Goal: Navigation & Orientation: Understand site structure

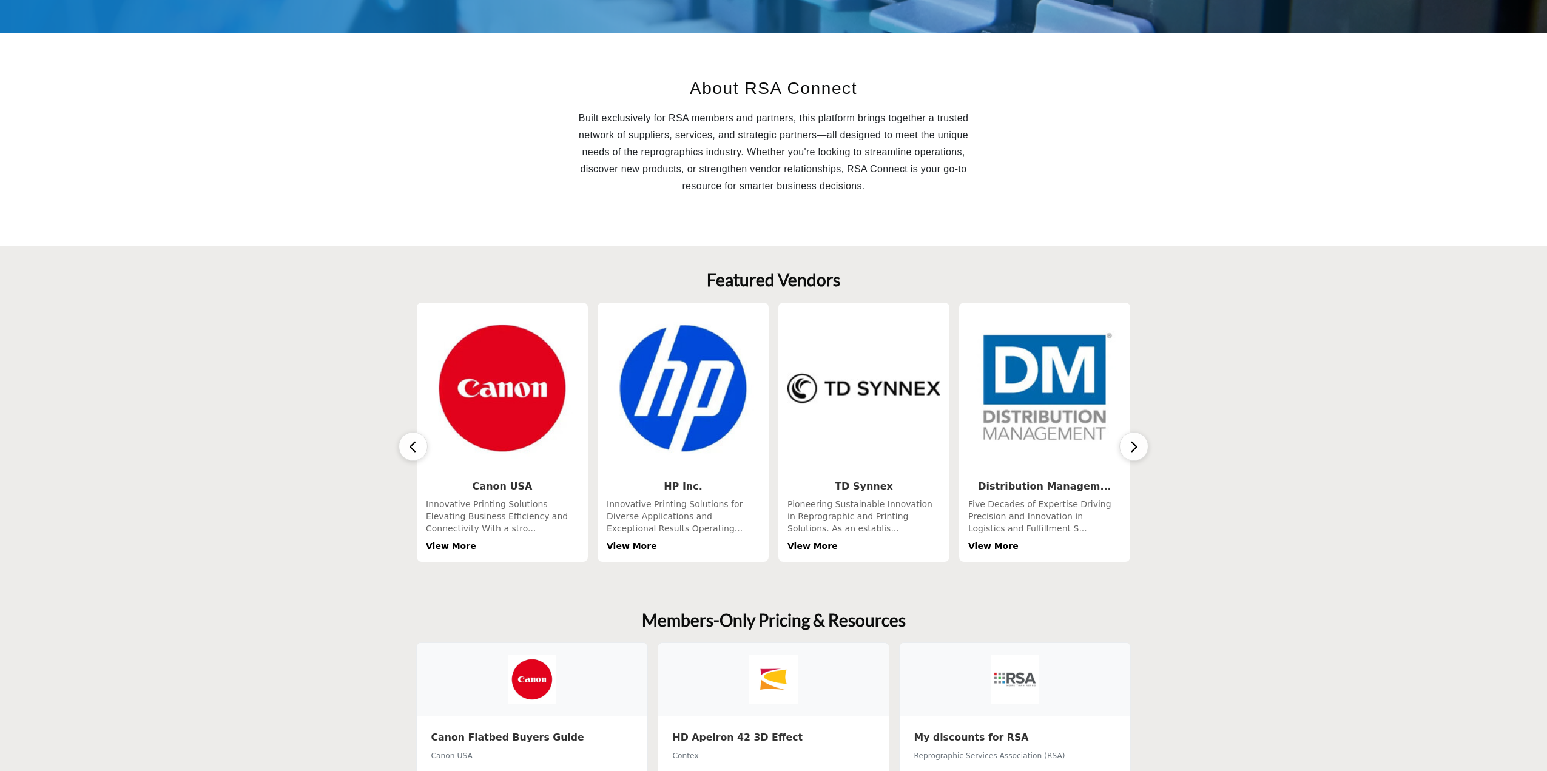
scroll to position [364, 0]
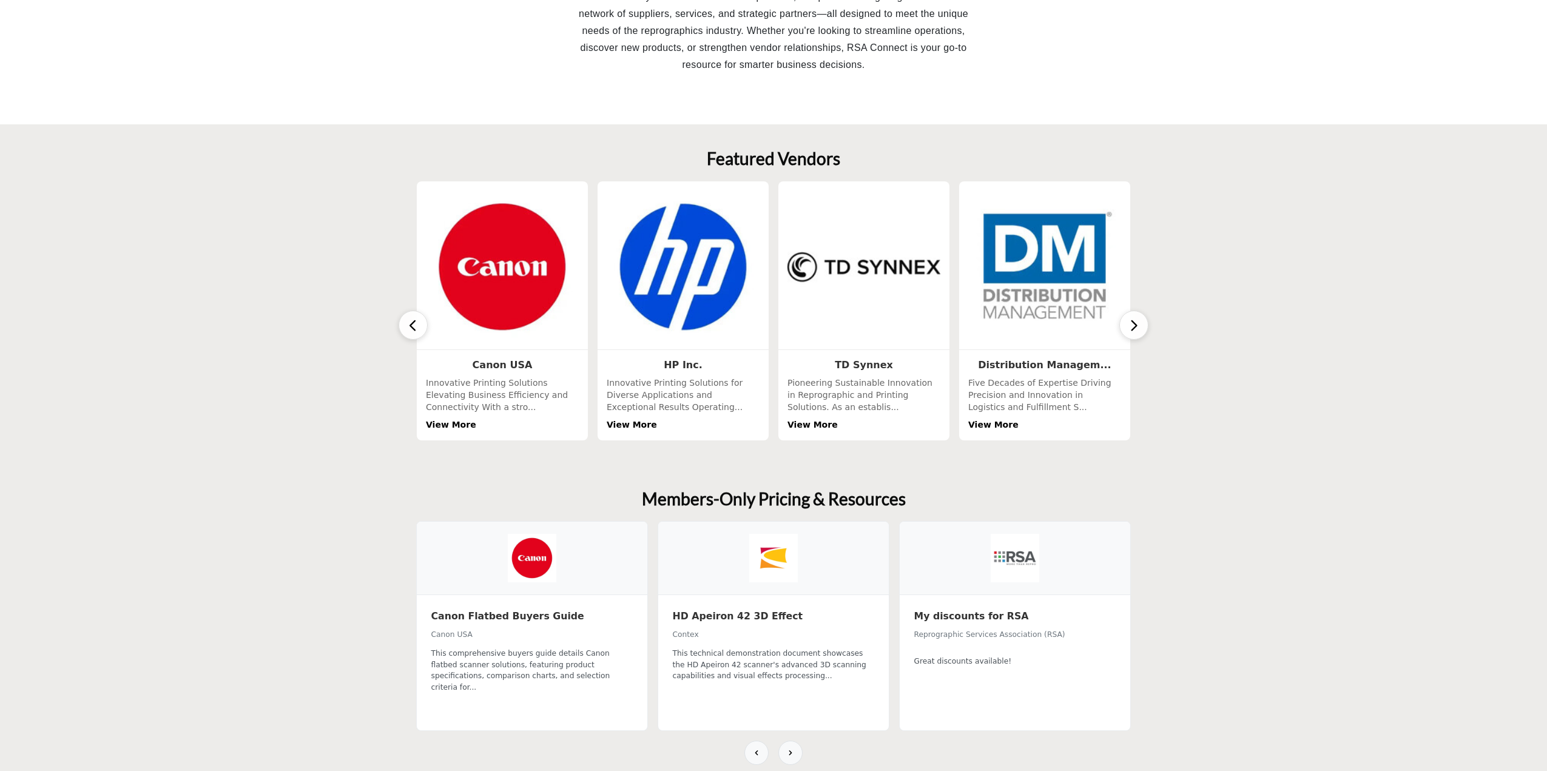
click at [1135, 322] on icon "button" at bounding box center [1134, 325] width 10 height 15
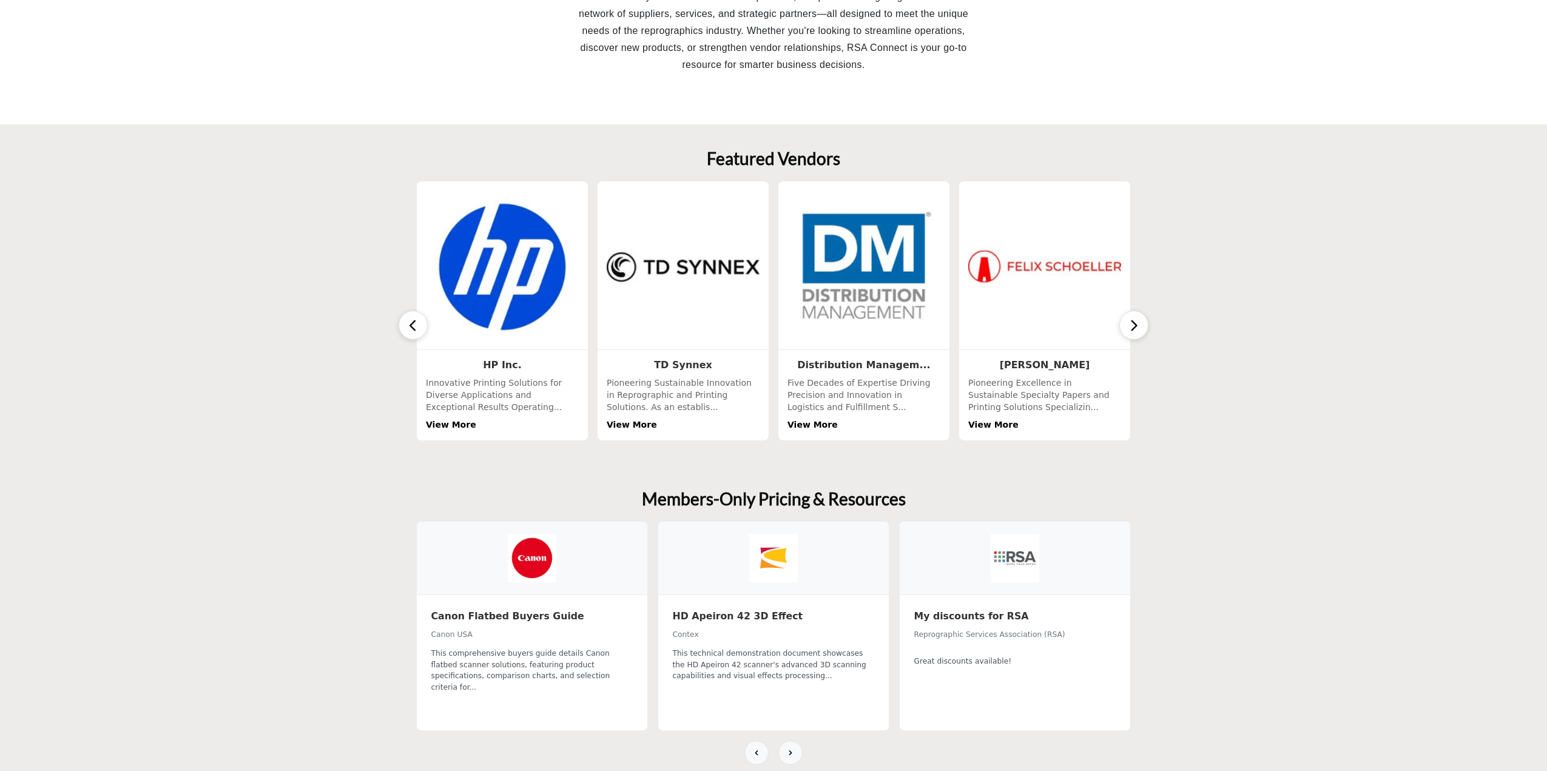
click at [1135, 322] on icon "button" at bounding box center [1134, 325] width 10 height 15
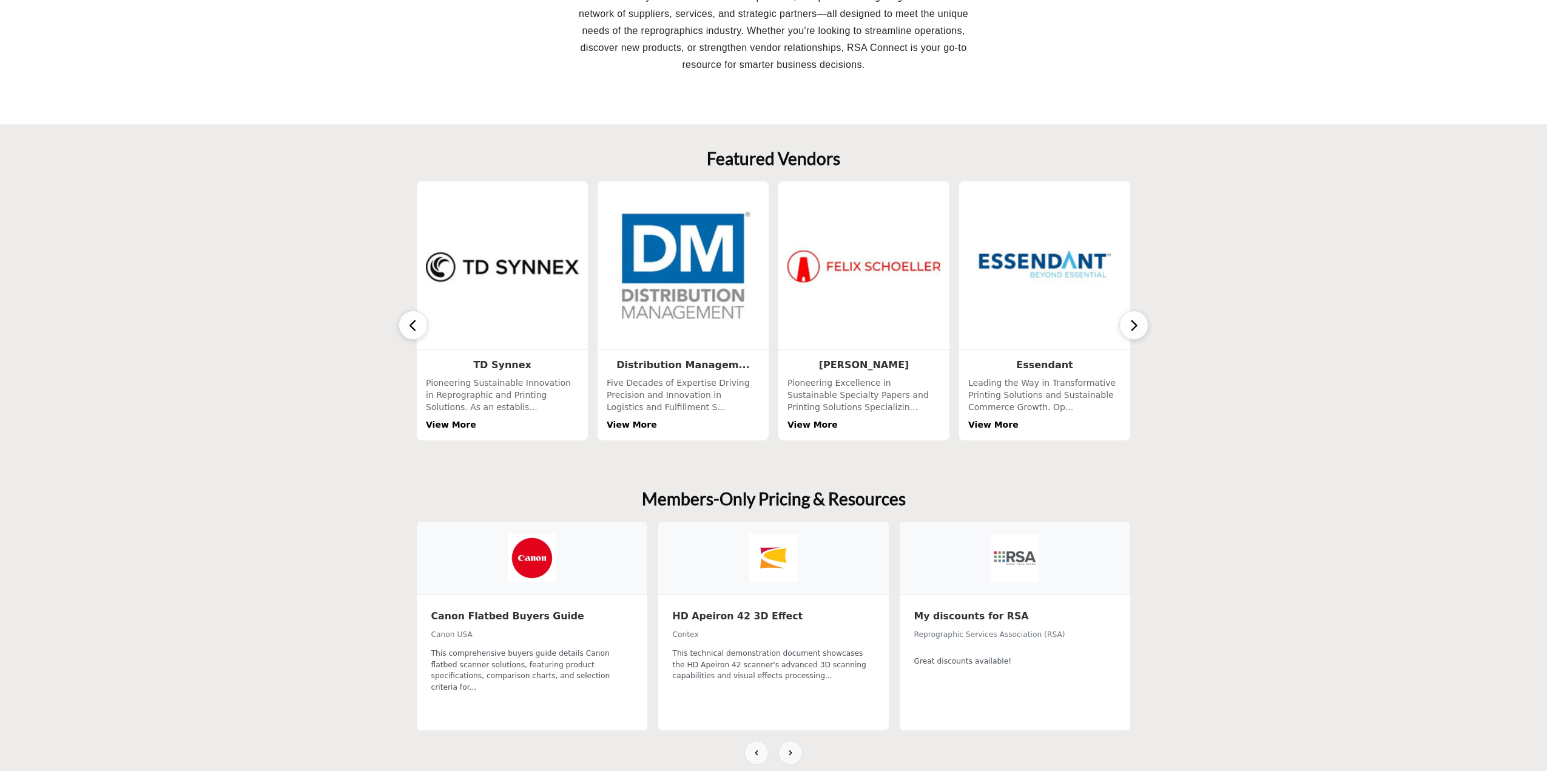
click at [1135, 322] on icon "button" at bounding box center [1134, 325] width 10 height 15
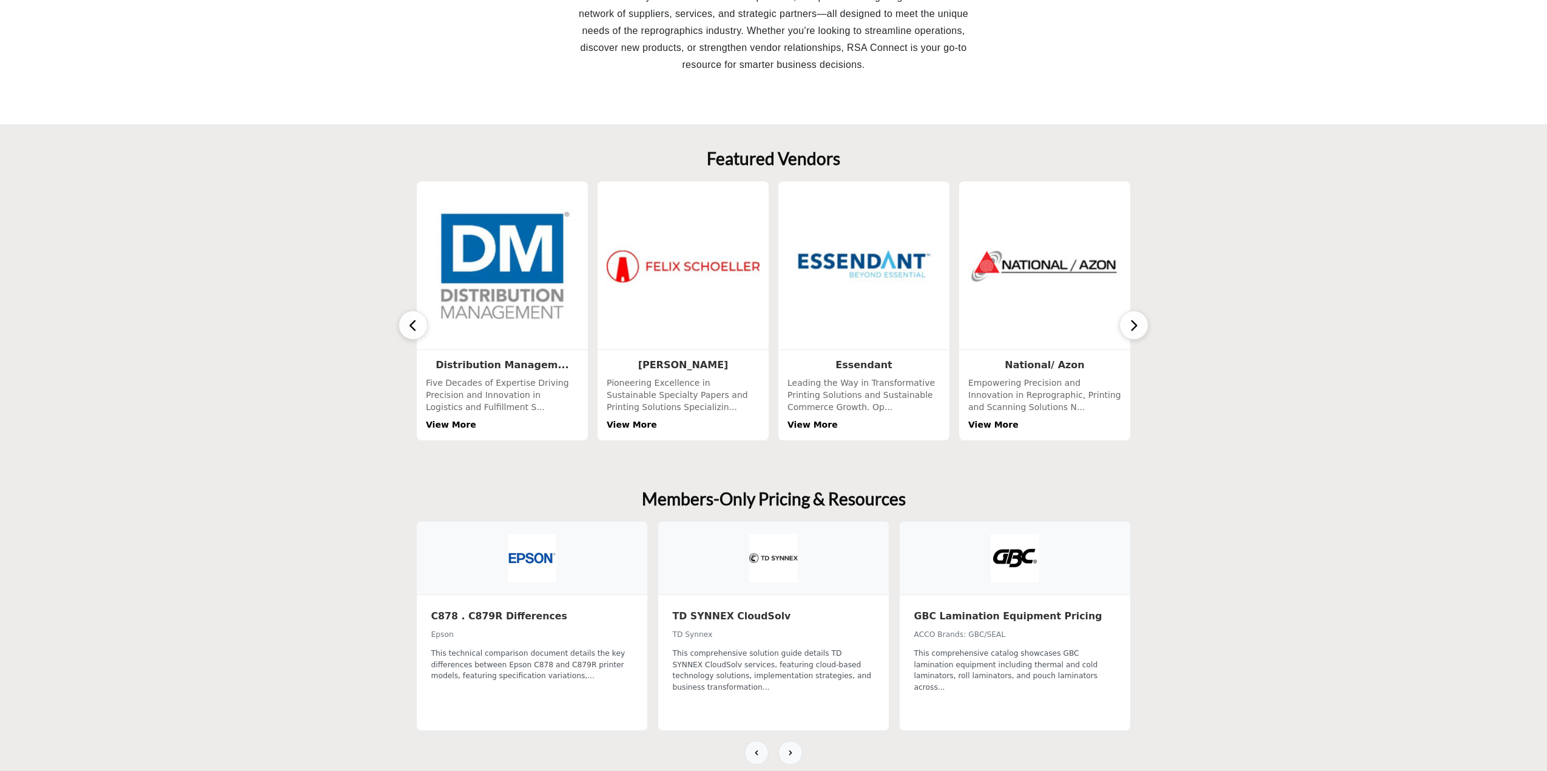
click at [1135, 322] on icon "button" at bounding box center [1134, 325] width 10 height 15
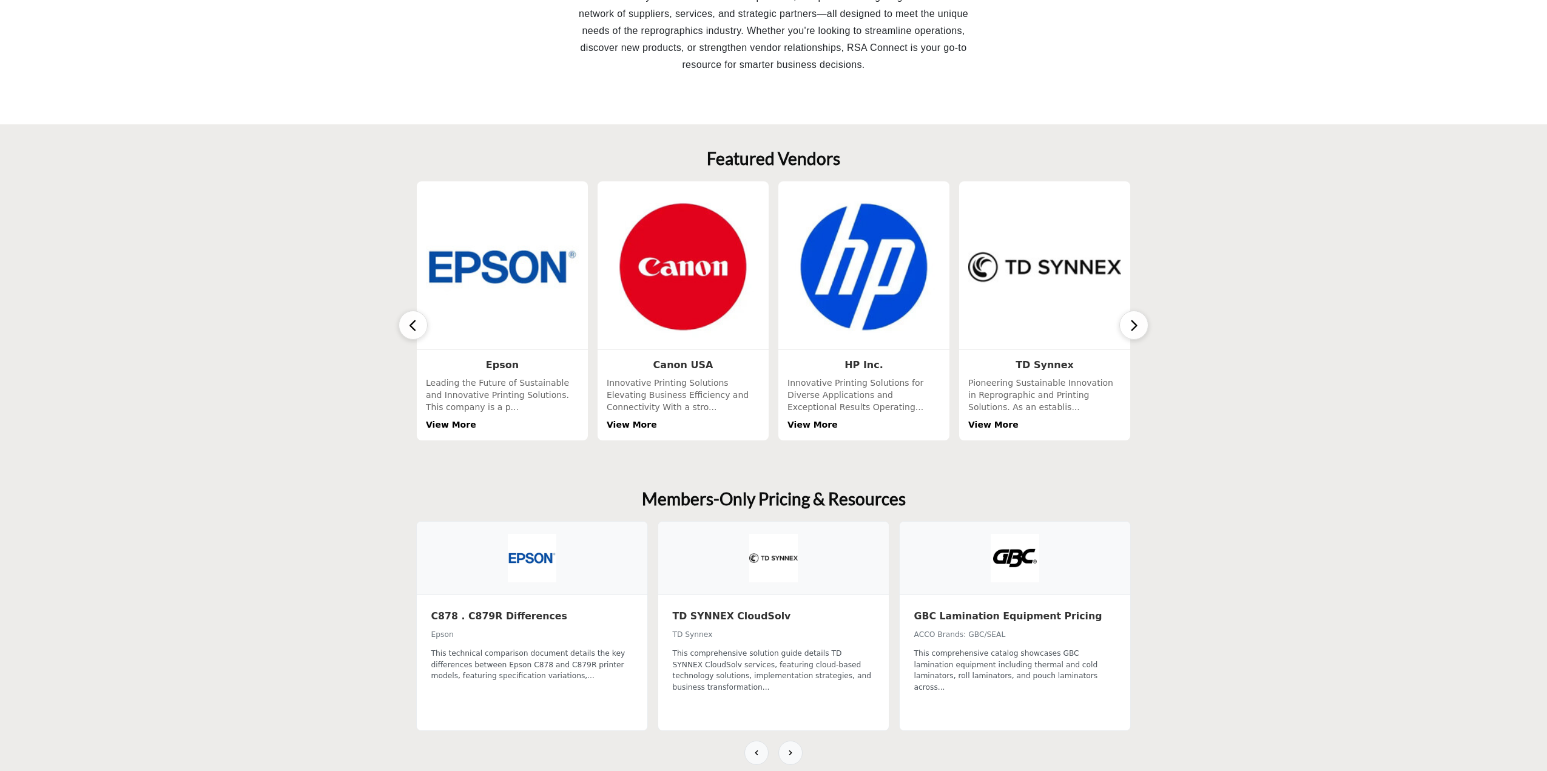
click at [1235, 343] on section "Featured Vendors 1 Follow View More 4 Following 3" at bounding box center [773, 294] width 1547 height 340
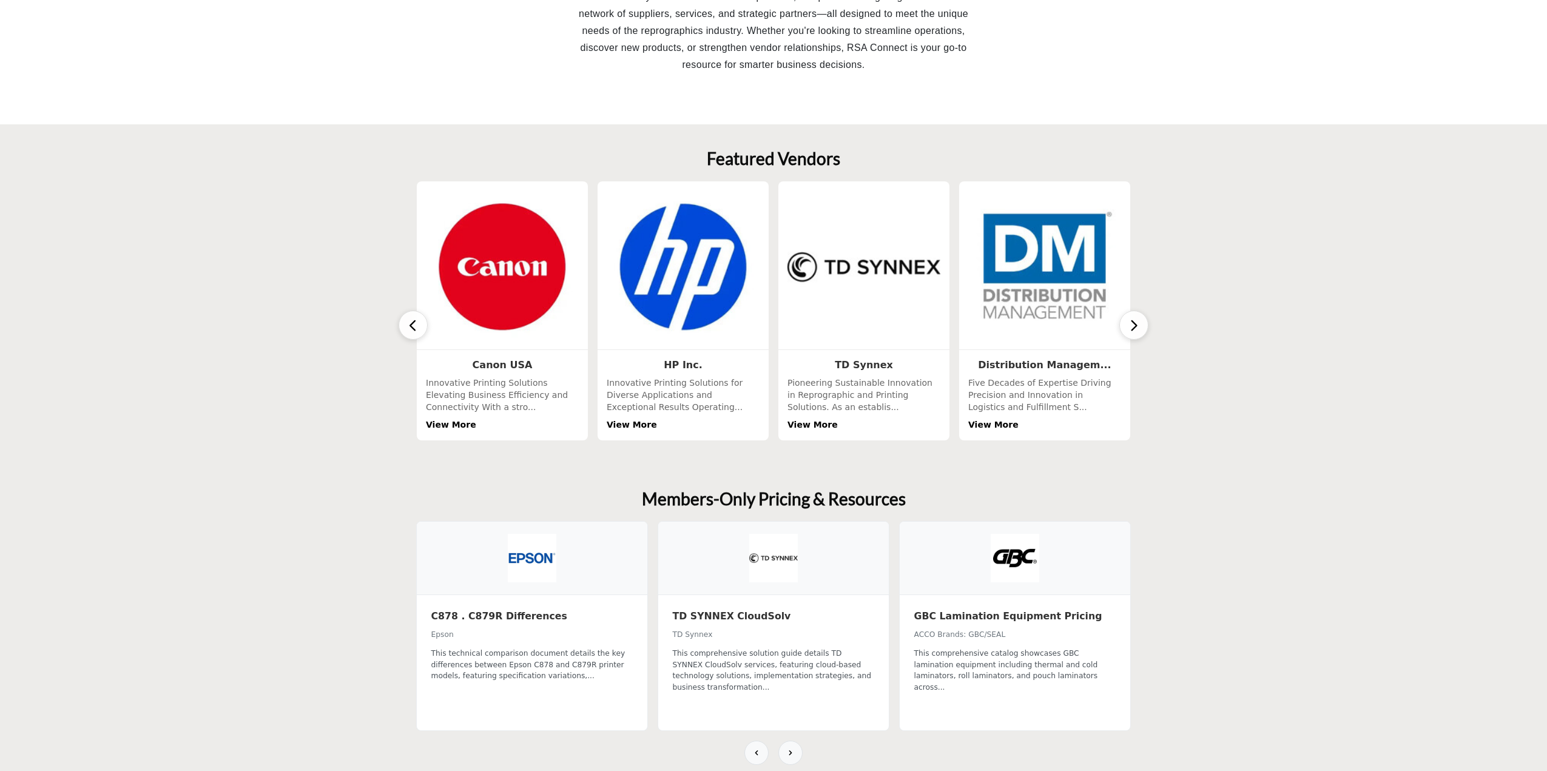
click at [1132, 322] on icon "button" at bounding box center [1134, 325] width 10 height 15
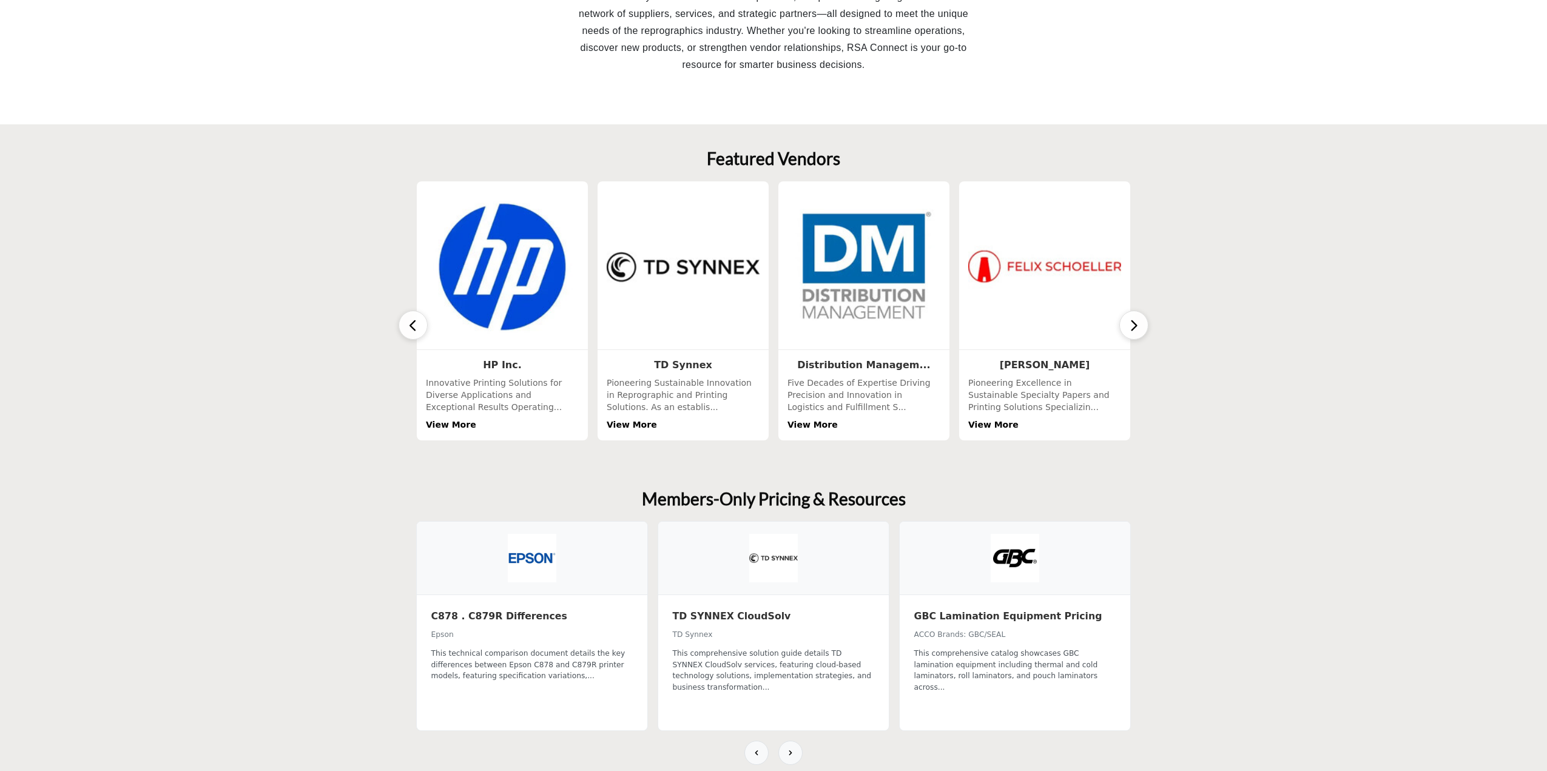
click at [1132, 322] on icon "button" at bounding box center [1134, 325] width 10 height 15
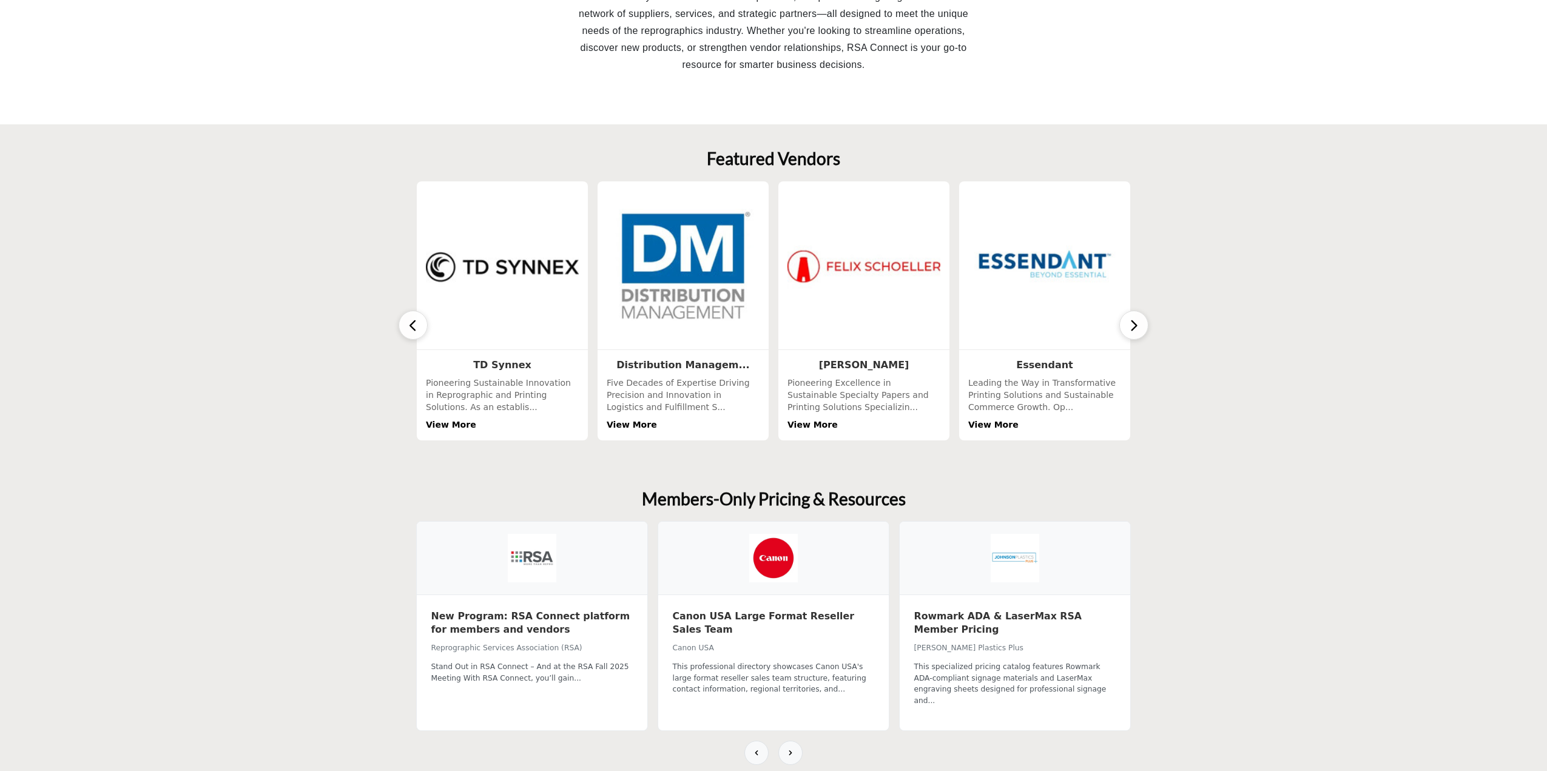
click at [1132, 322] on icon "button" at bounding box center [1134, 325] width 10 height 15
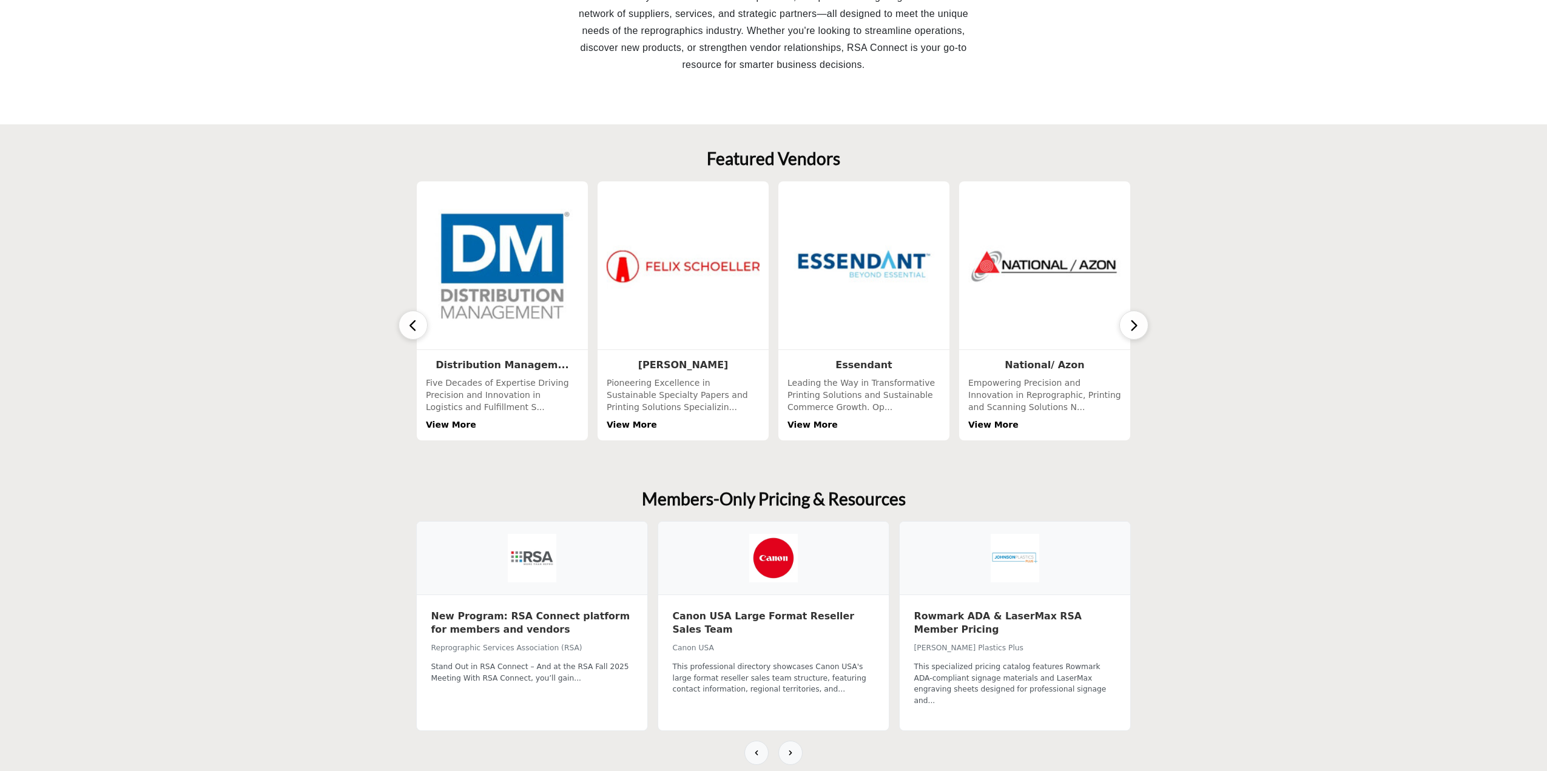
click at [1132, 322] on icon "button" at bounding box center [1134, 325] width 10 height 15
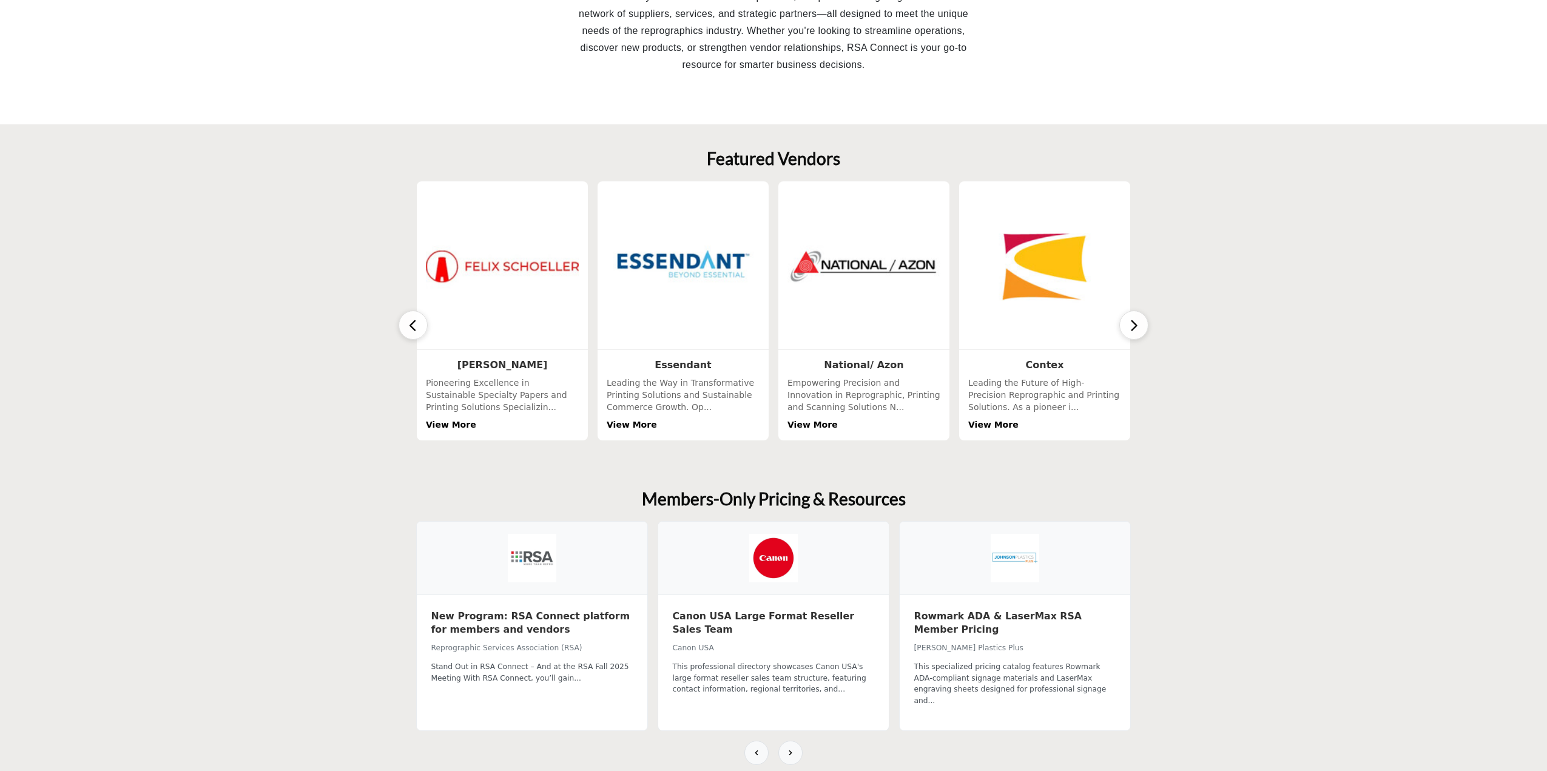
click at [1132, 322] on icon "button" at bounding box center [1134, 325] width 10 height 15
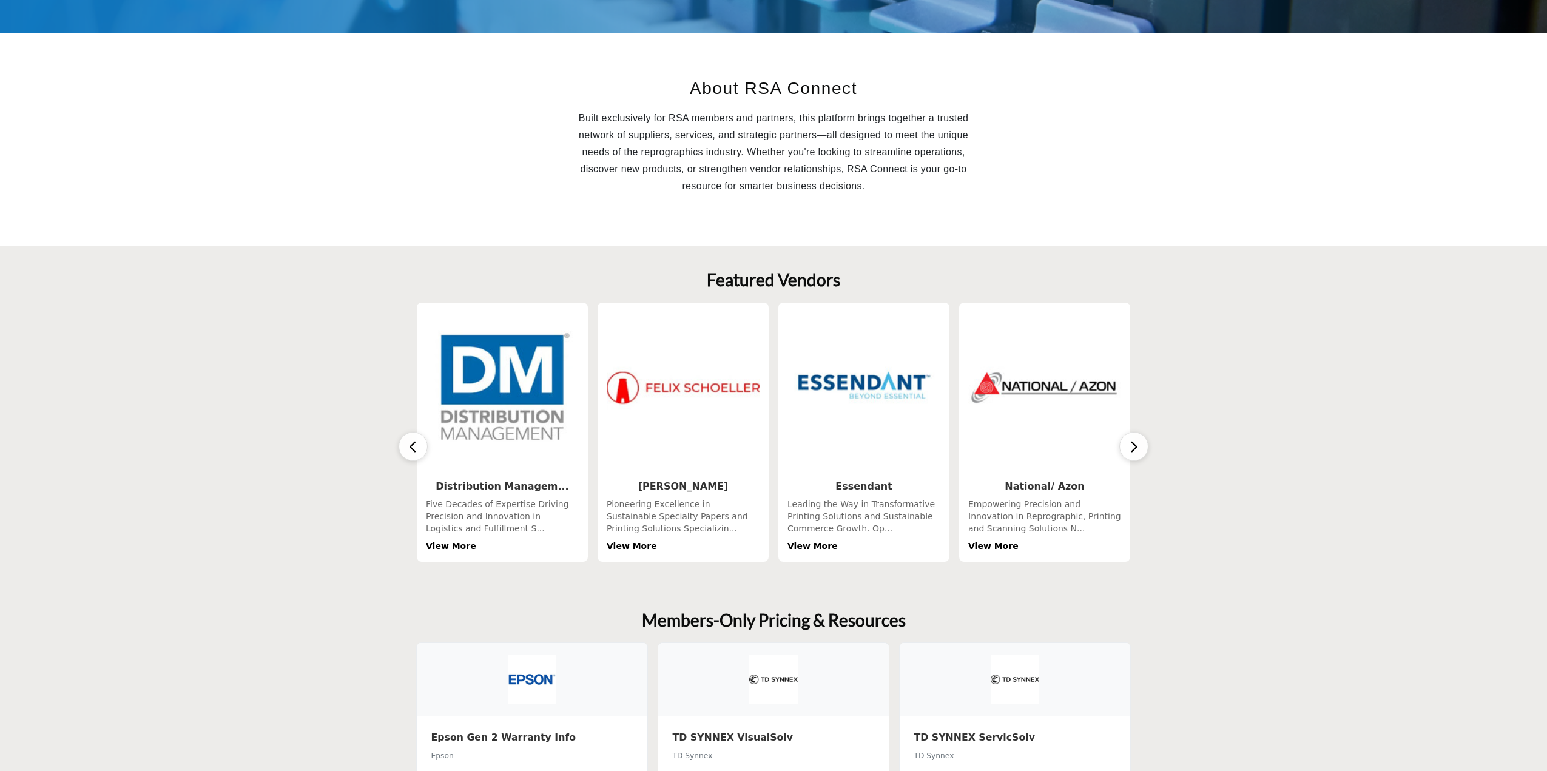
scroll to position [425, 0]
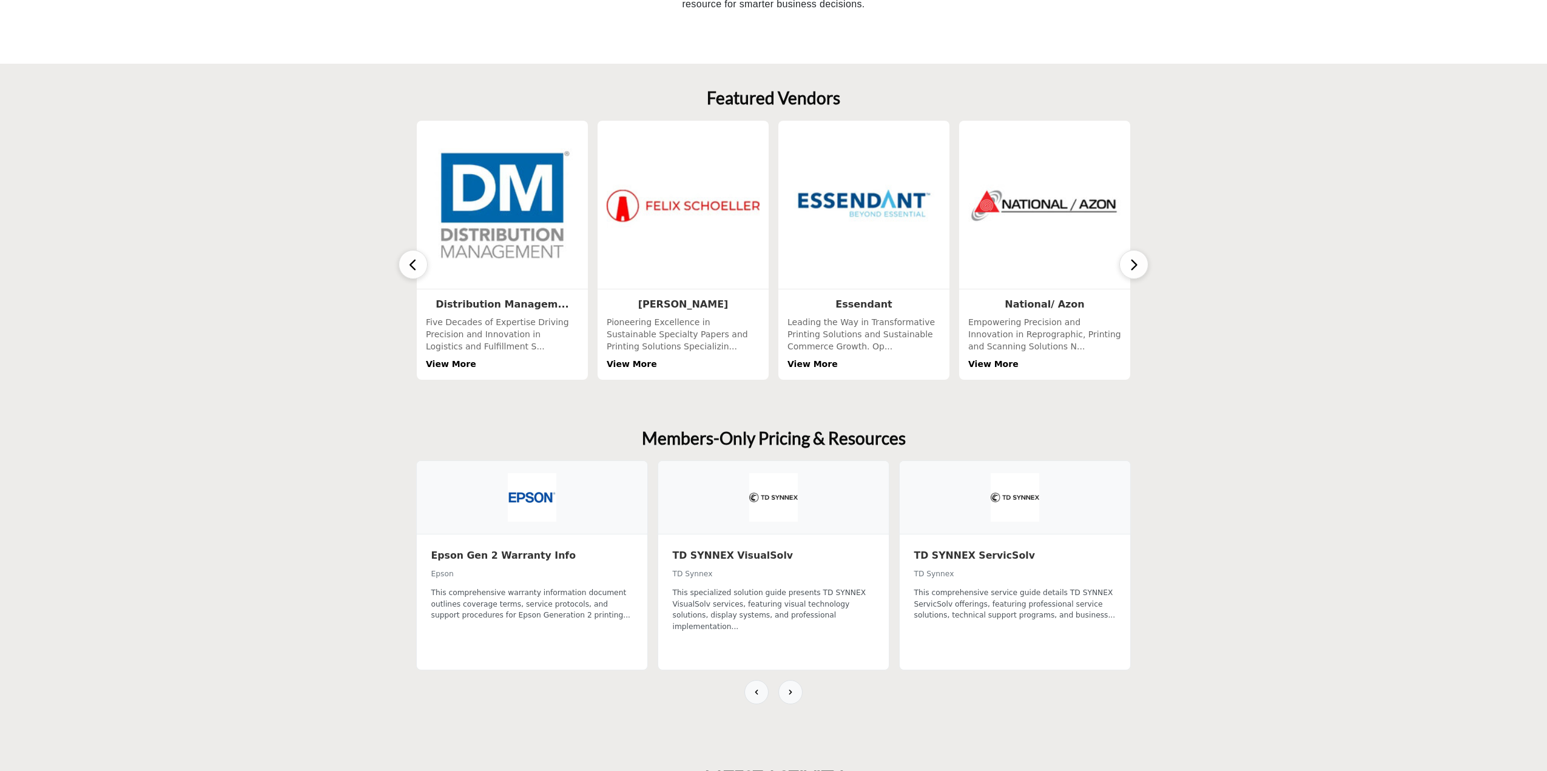
click at [1272, 438] on section "Members-Only Pricing & Resources Canon Flatbed Buyers Guide Canon USA Contex" at bounding box center [773, 573] width 1547 height 339
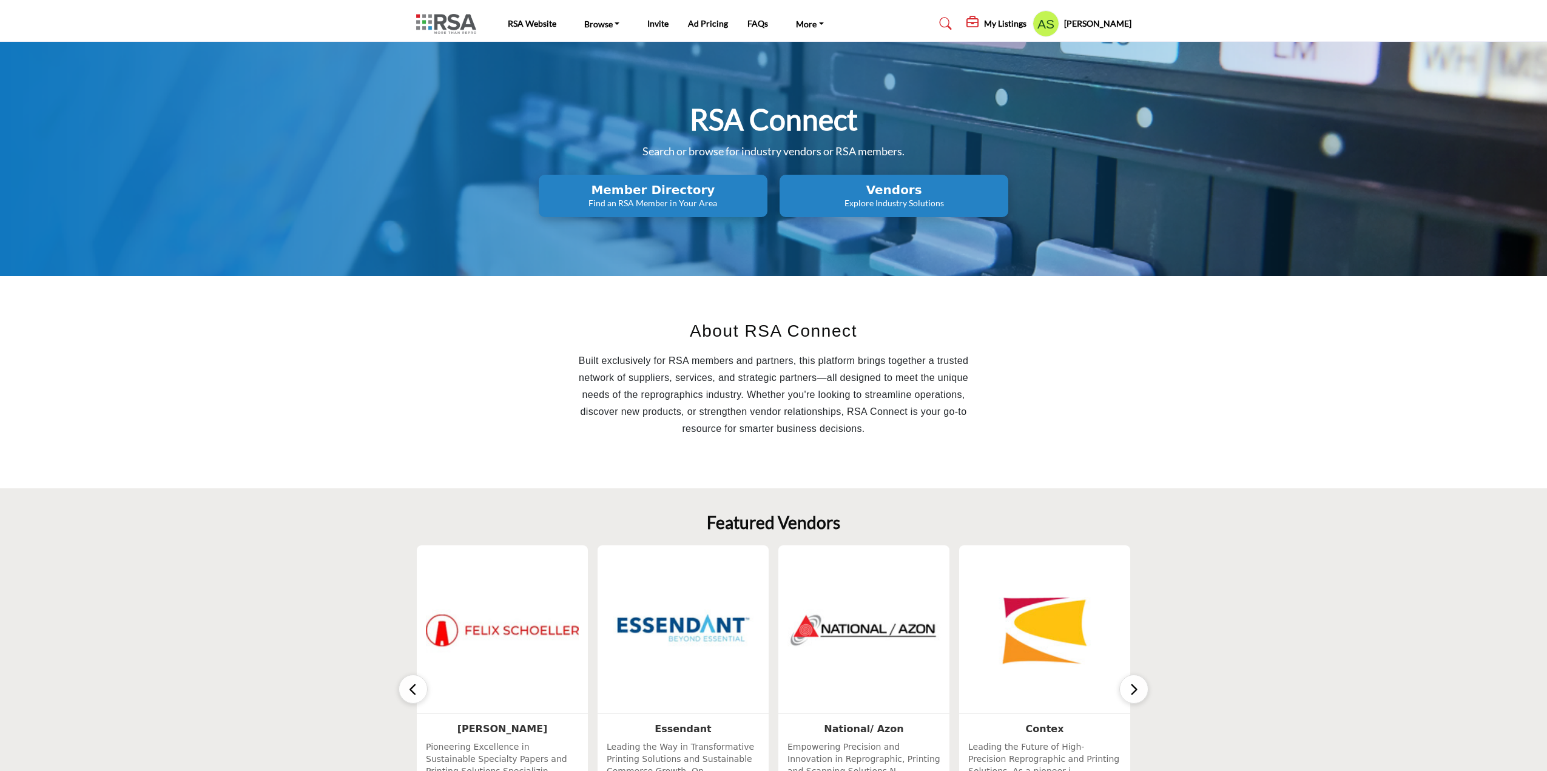
scroll to position [243, 0]
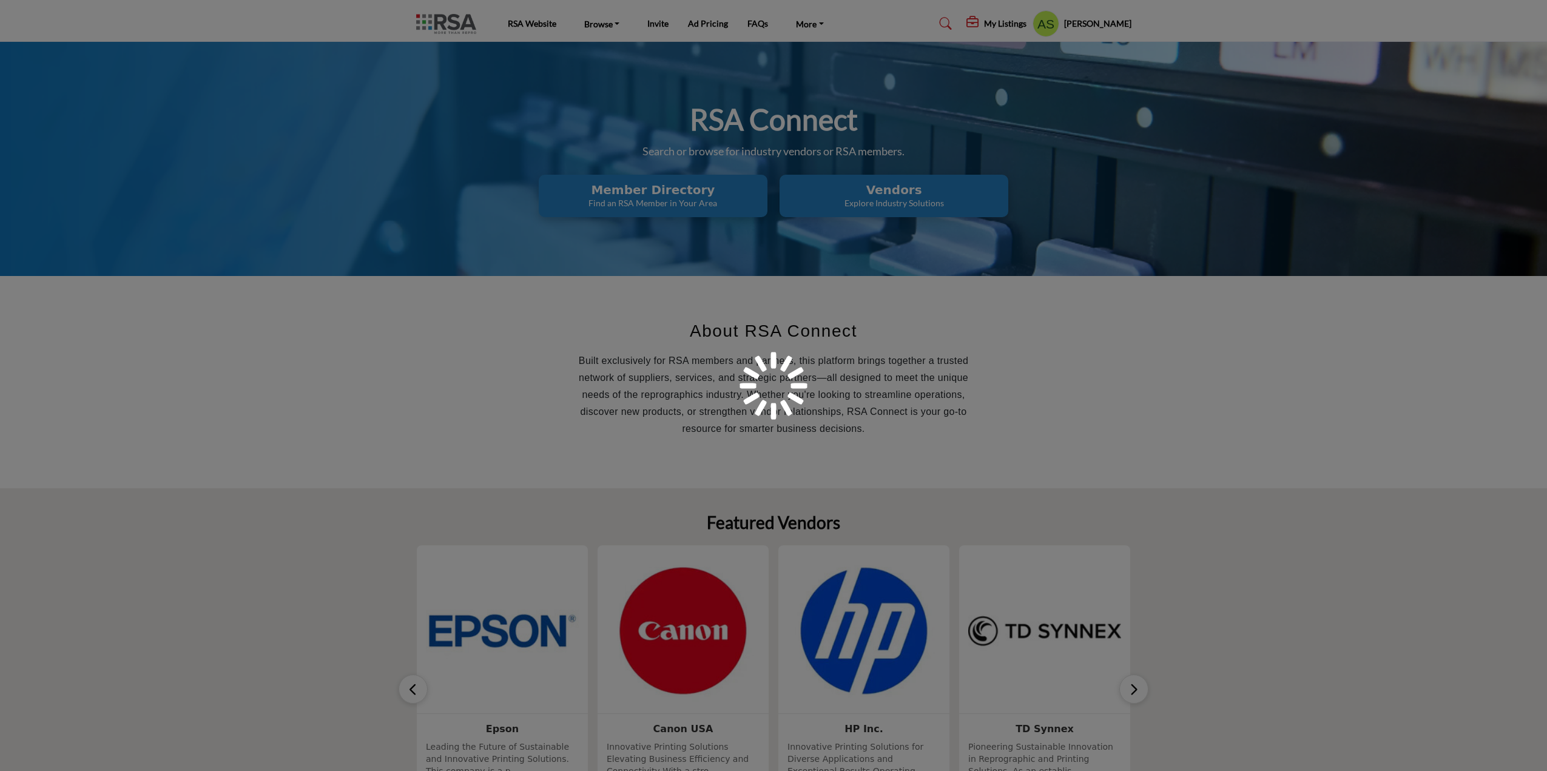
scroll to position [243, 0]
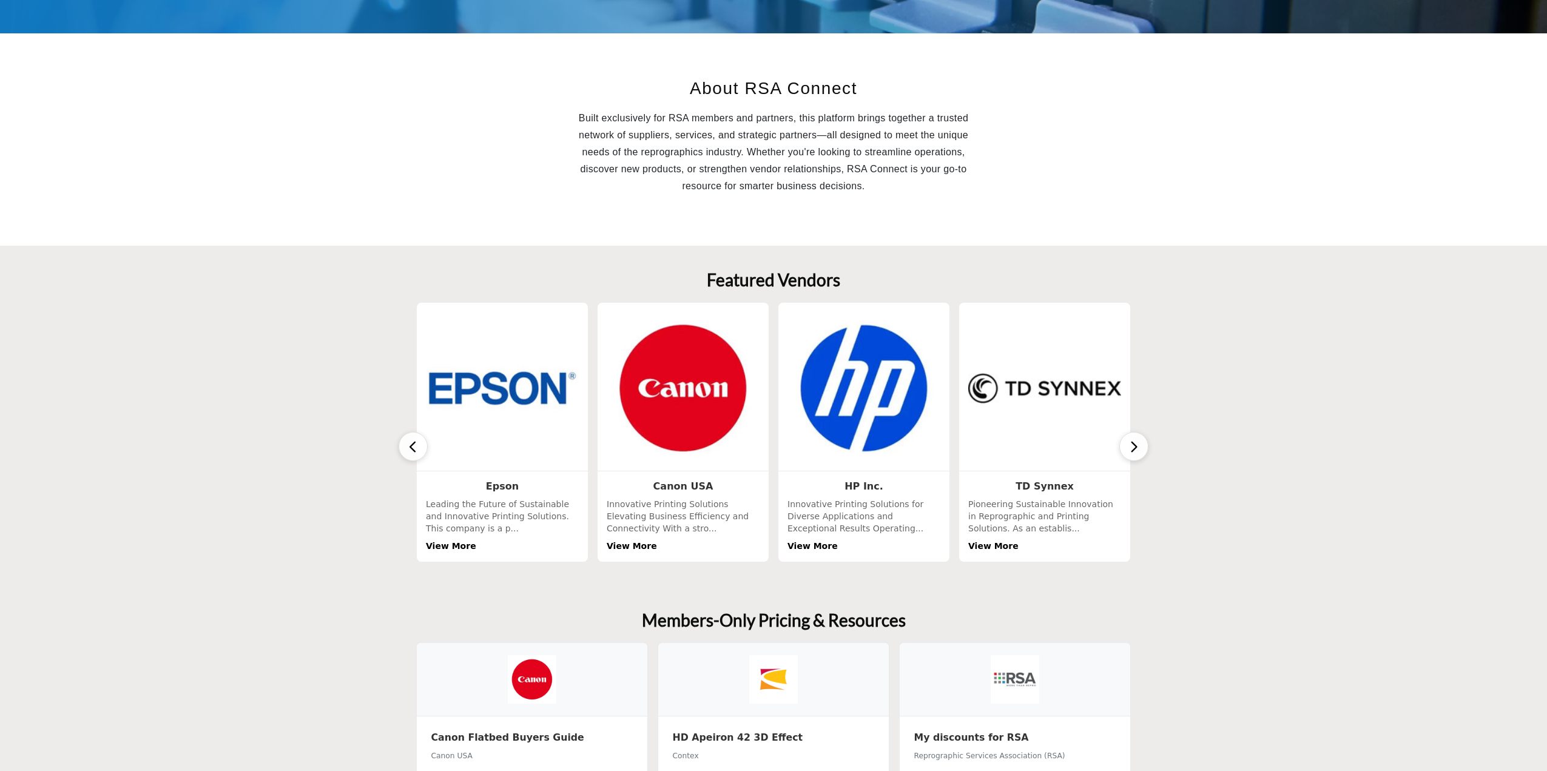
click at [1140, 444] on button "button" at bounding box center [1133, 446] width 29 height 29
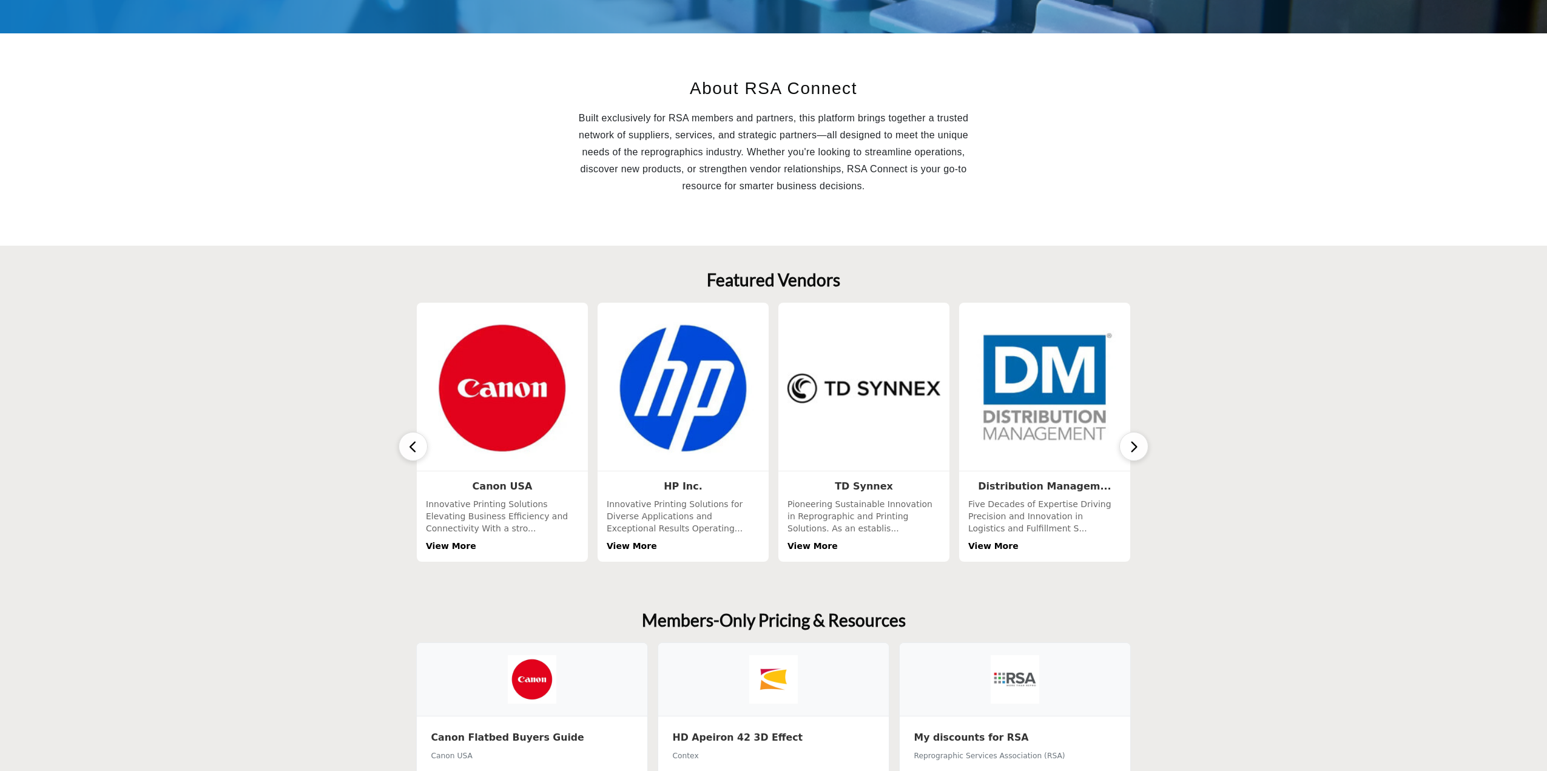
click at [1140, 444] on button "button" at bounding box center [1133, 446] width 29 height 29
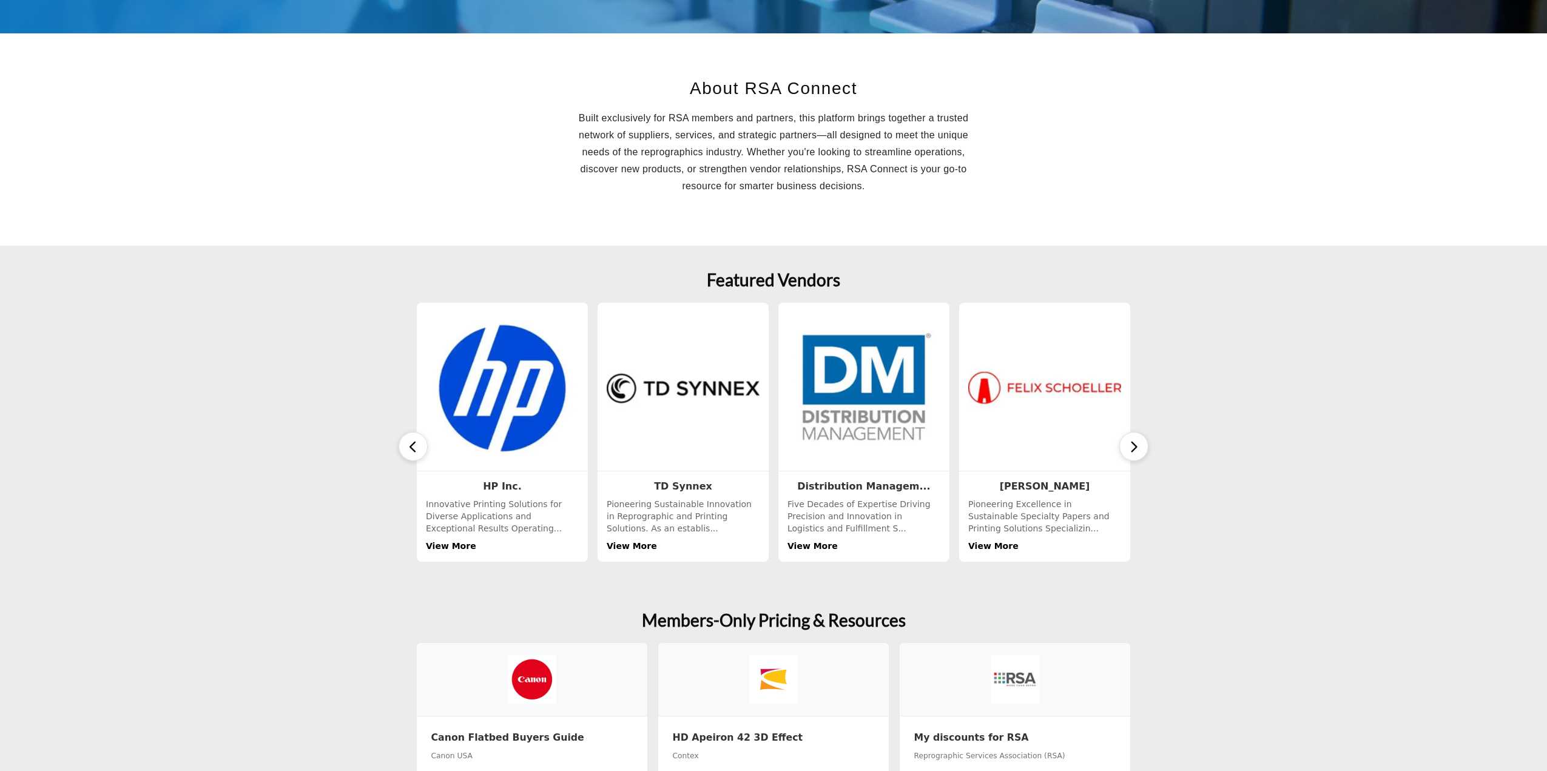
click at [1140, 444] on button "button" at bounding box center [1133, 446] width 29 height 29
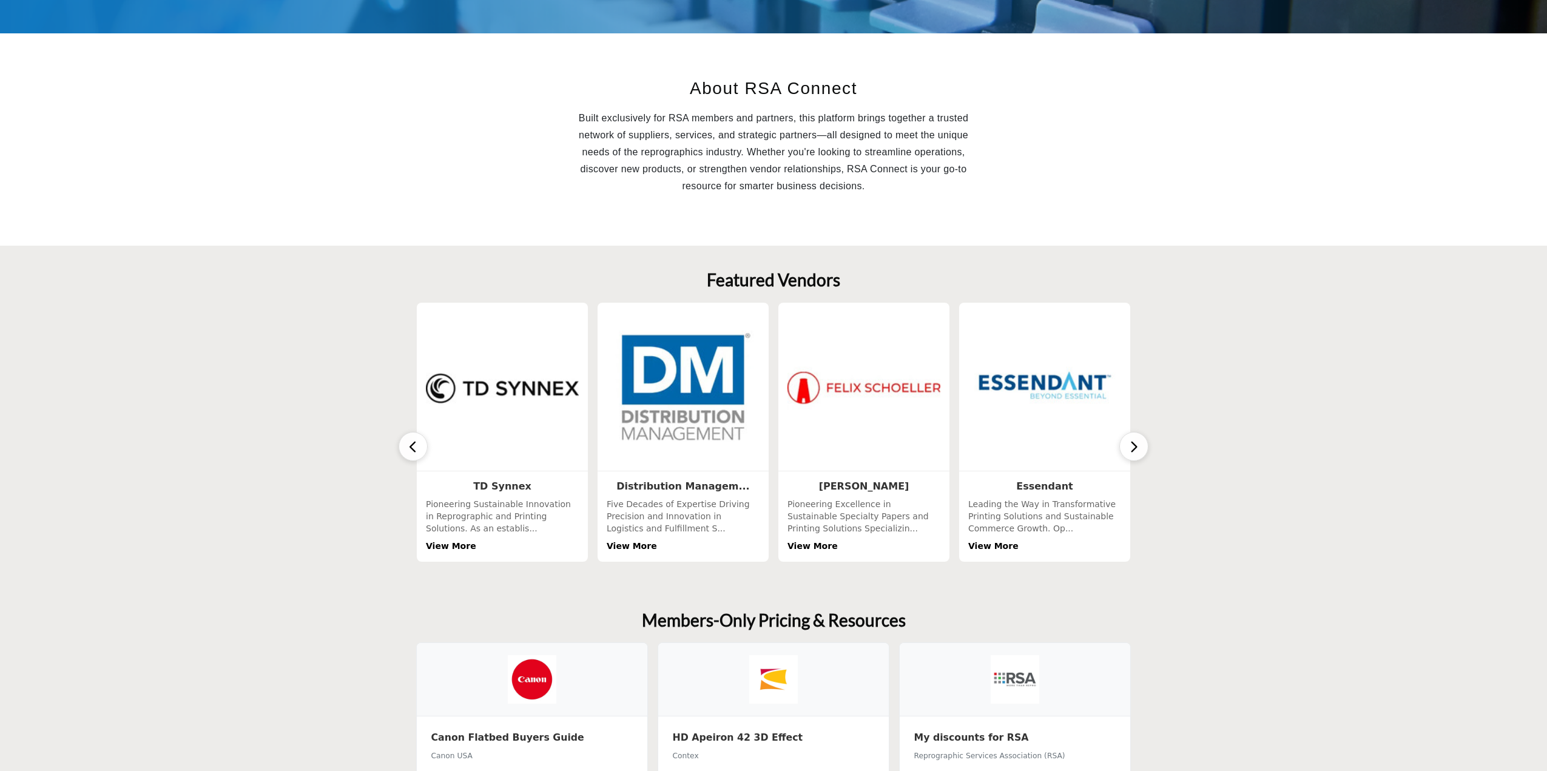
click at [1140, 444] on button "button" at bounding box center [1133, 446] width 29 height 29
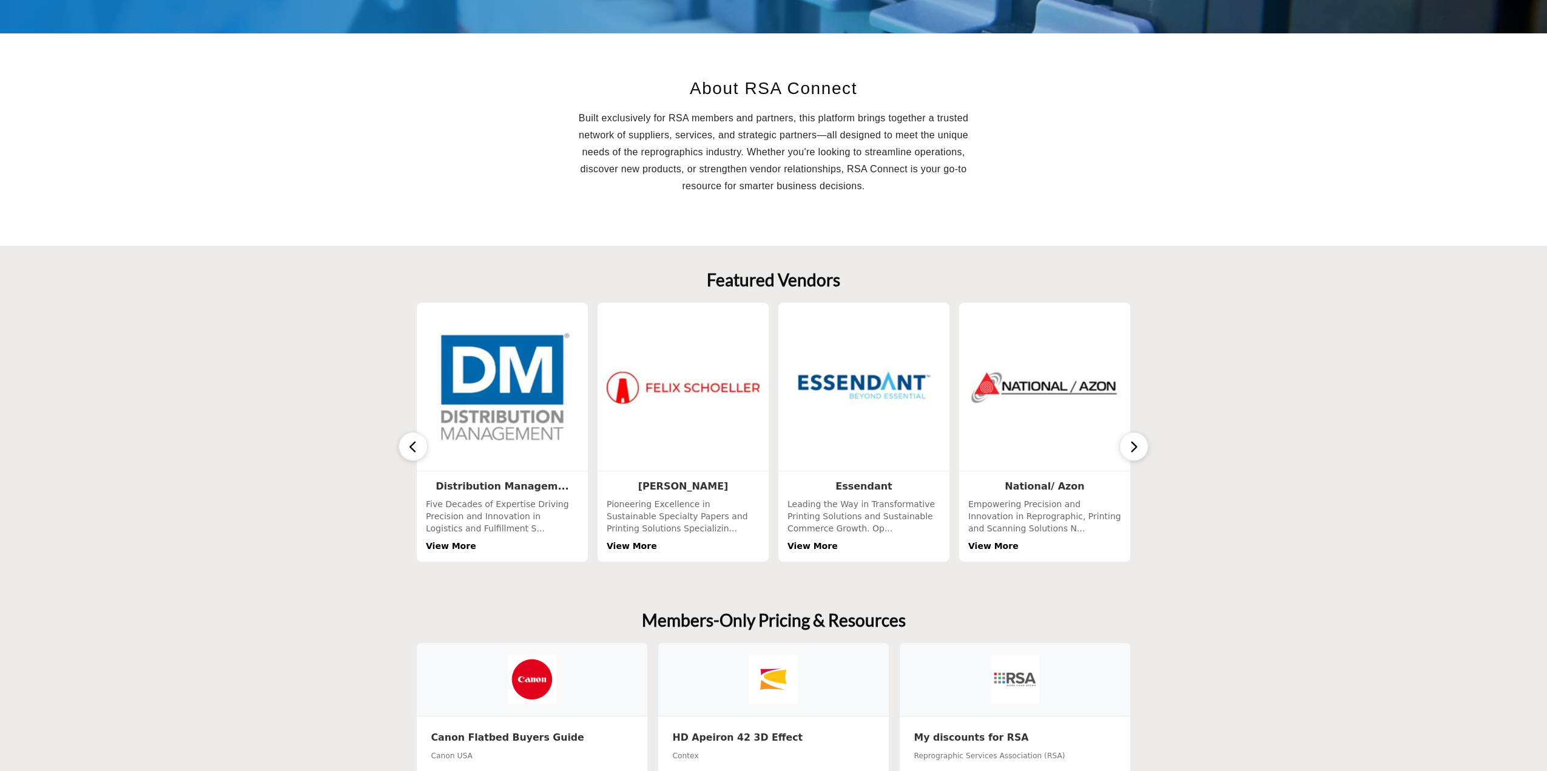
click at [1140, 444] on button "button" at bounding box center [1133, 446] width 29 height 29
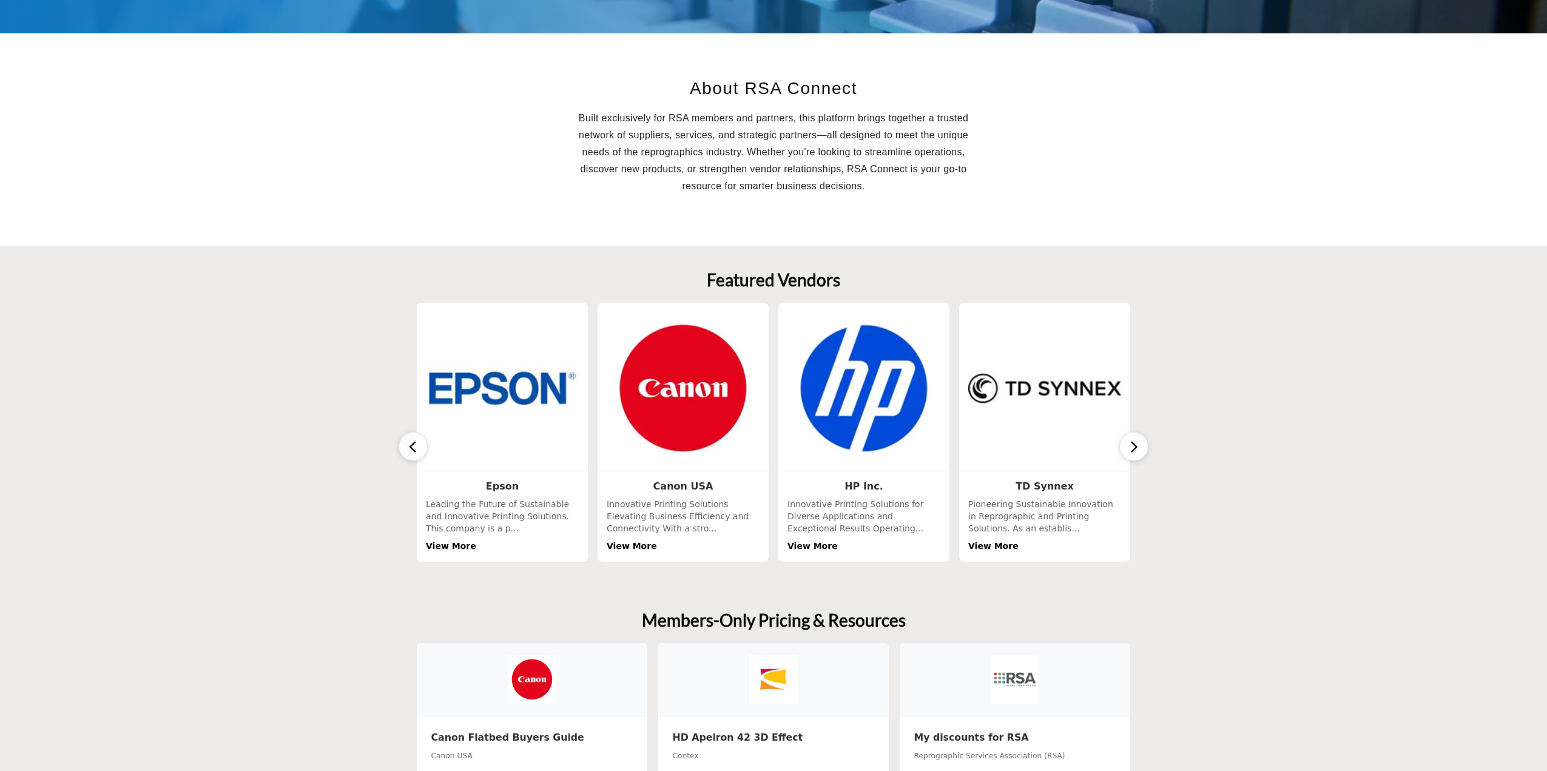
click at [1140, 444] on button "button" at bounding box center [1133, 446] width 29 height 29
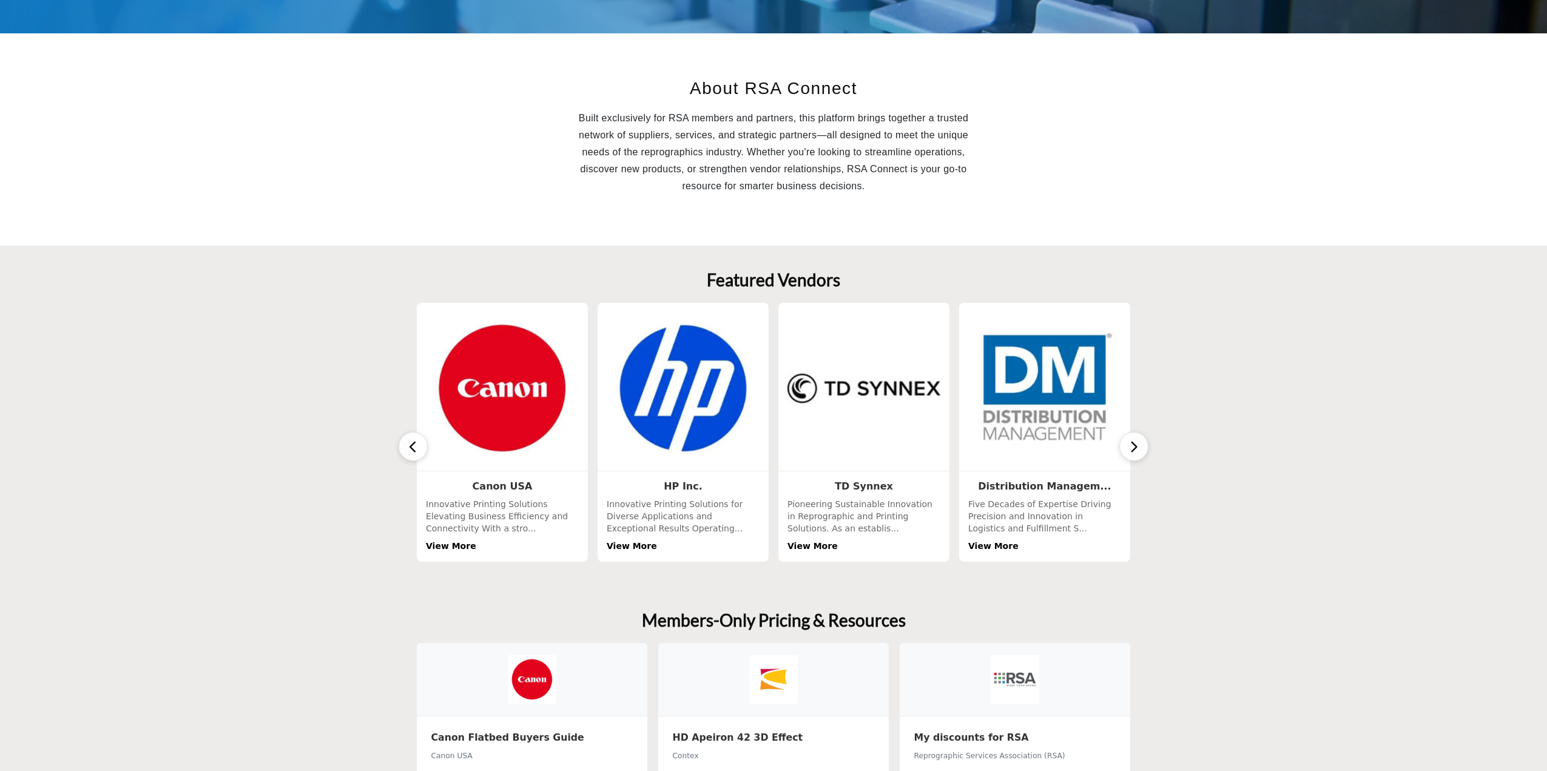
click at [1140, 444] on button "button" at bounding box center [1133, 446] width 29 height 29
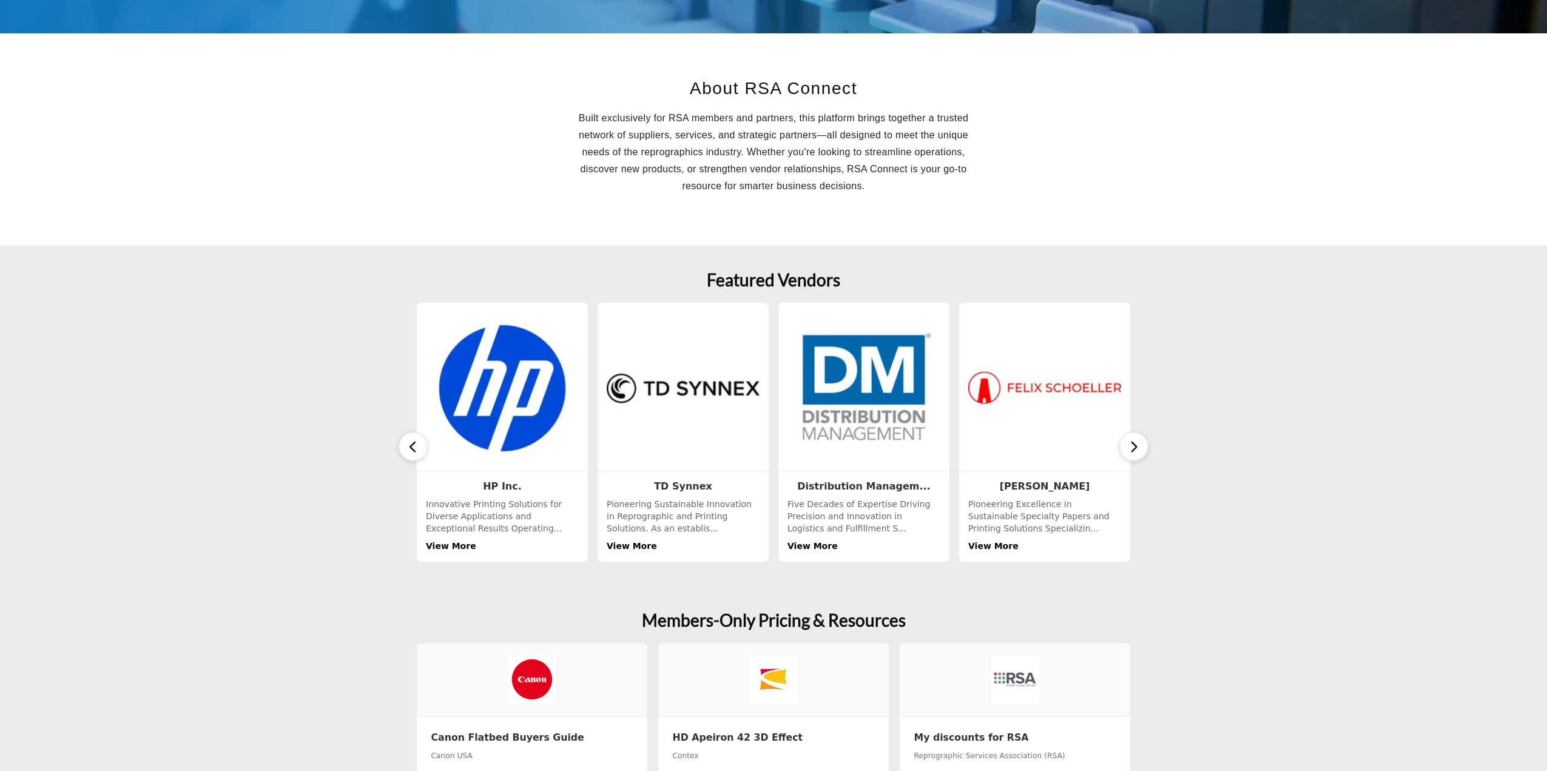
click at [1140, 444] on button "button" at bounding box center [1133, 446] width 29 height 29
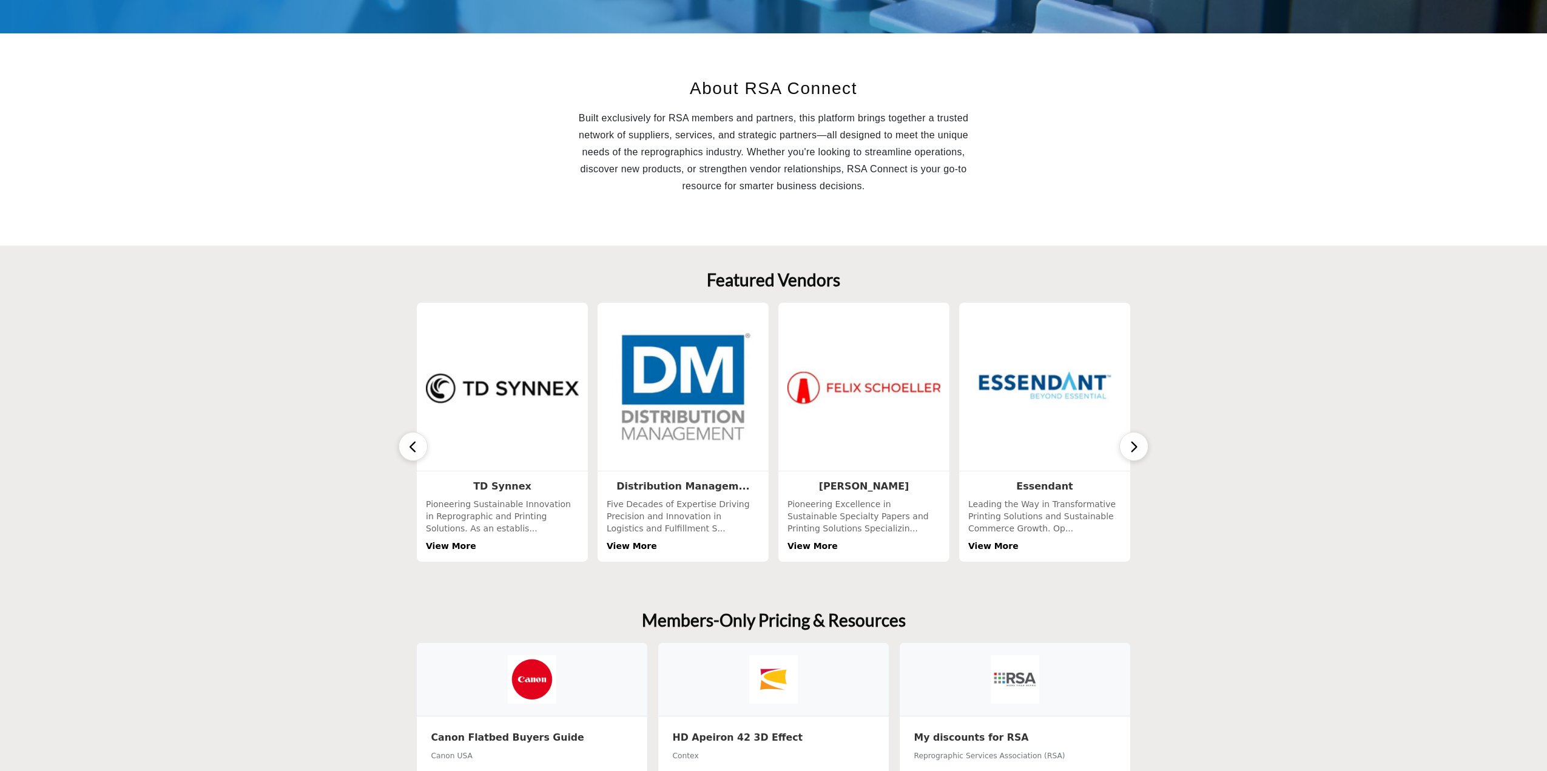
click at [1140, 444] on button "button" at bounding box center [1133, 446] width 29 height 29
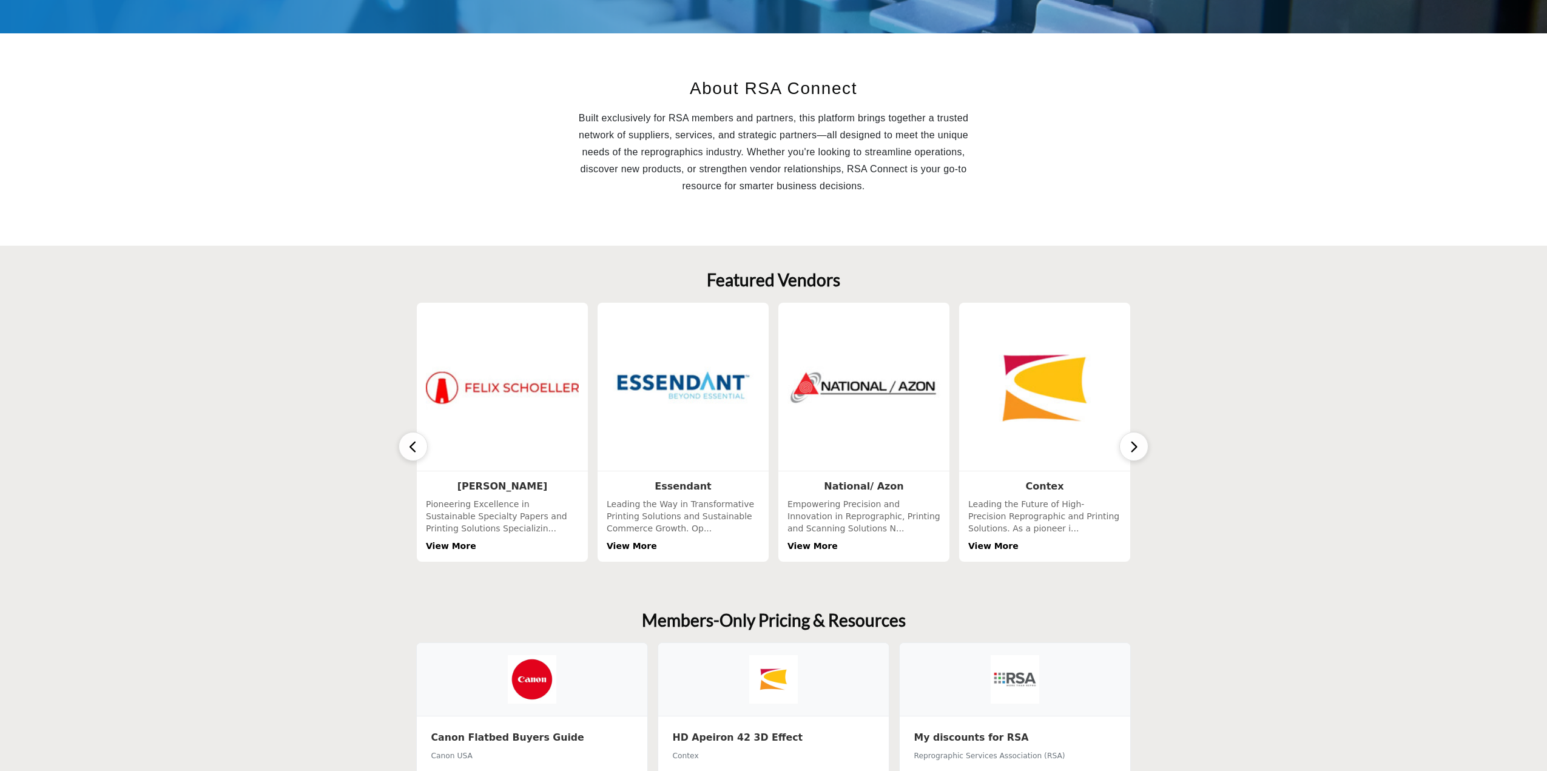
click at [1140, 444] on button "button" at bounding box center [1133, 446] width 29 height 29
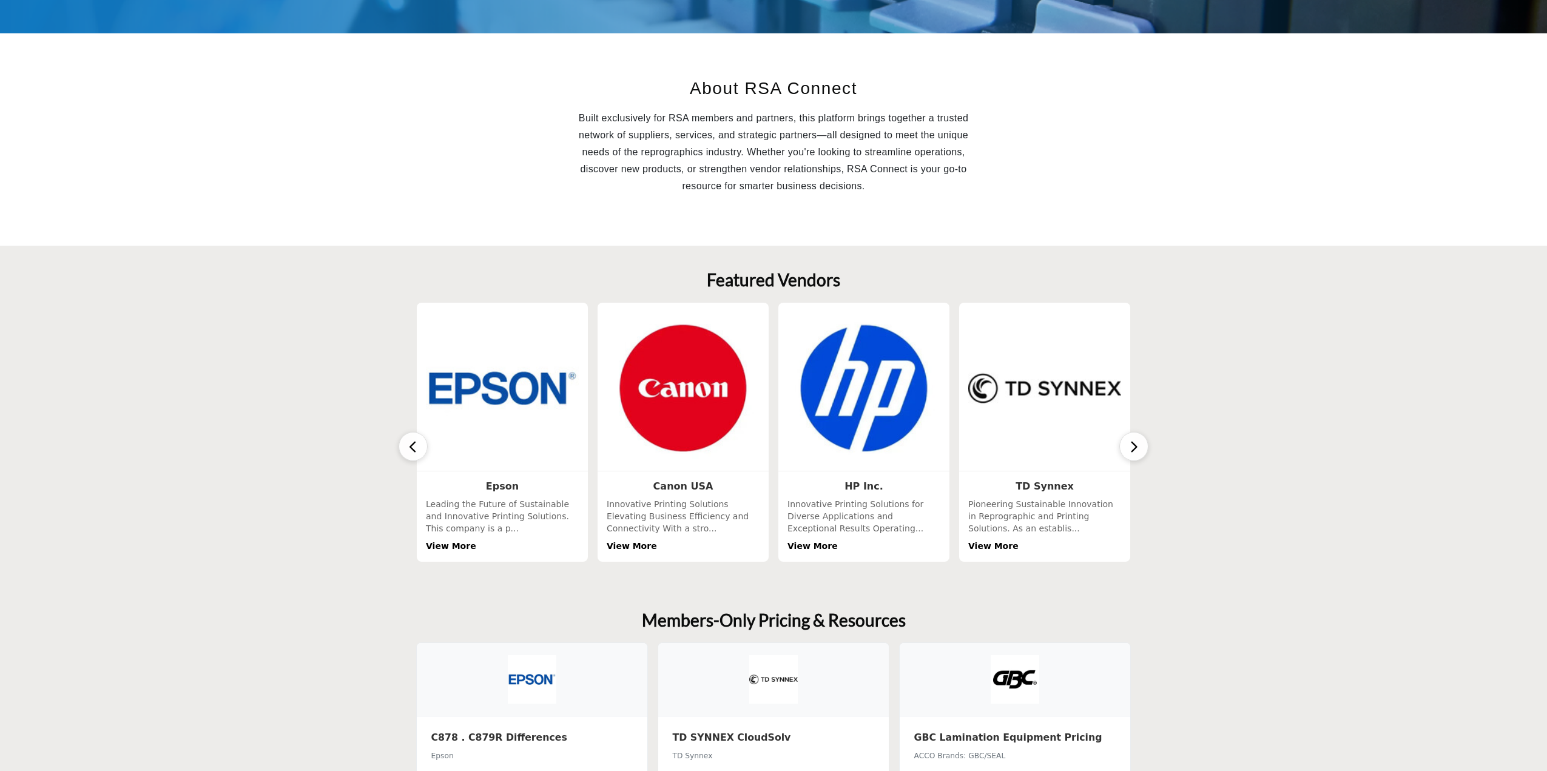
click at [1209, 377] on section "Featured Vendors 1 Follow View More 4 Following 3" at bounding box center [773, 416] width 1547 height 340
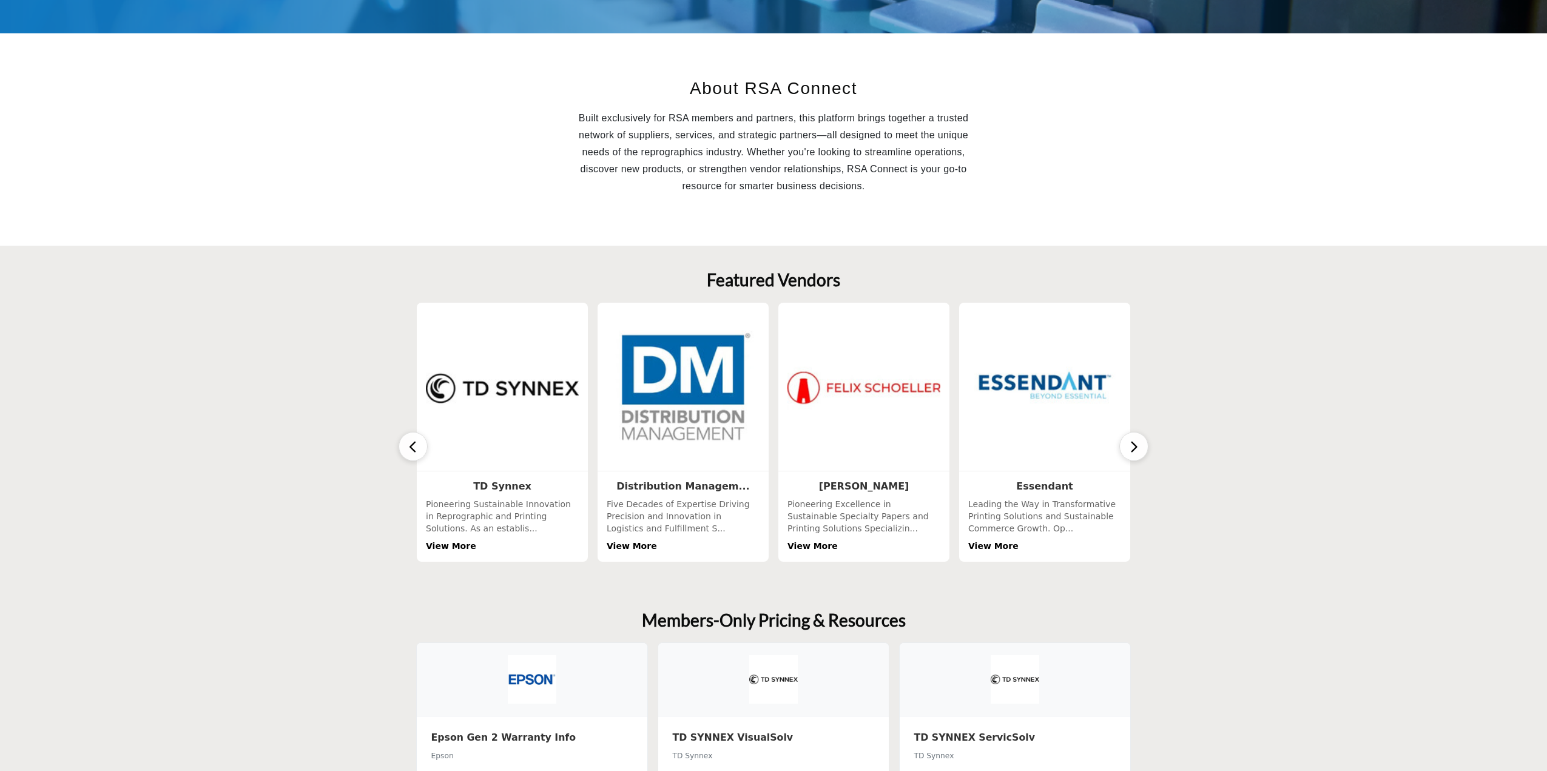
click at [1086, 116] on div "About RSA Connect Built exclusively for RSA members and partners, this platform…" at bounding box center [773, 140] width 728 height 164
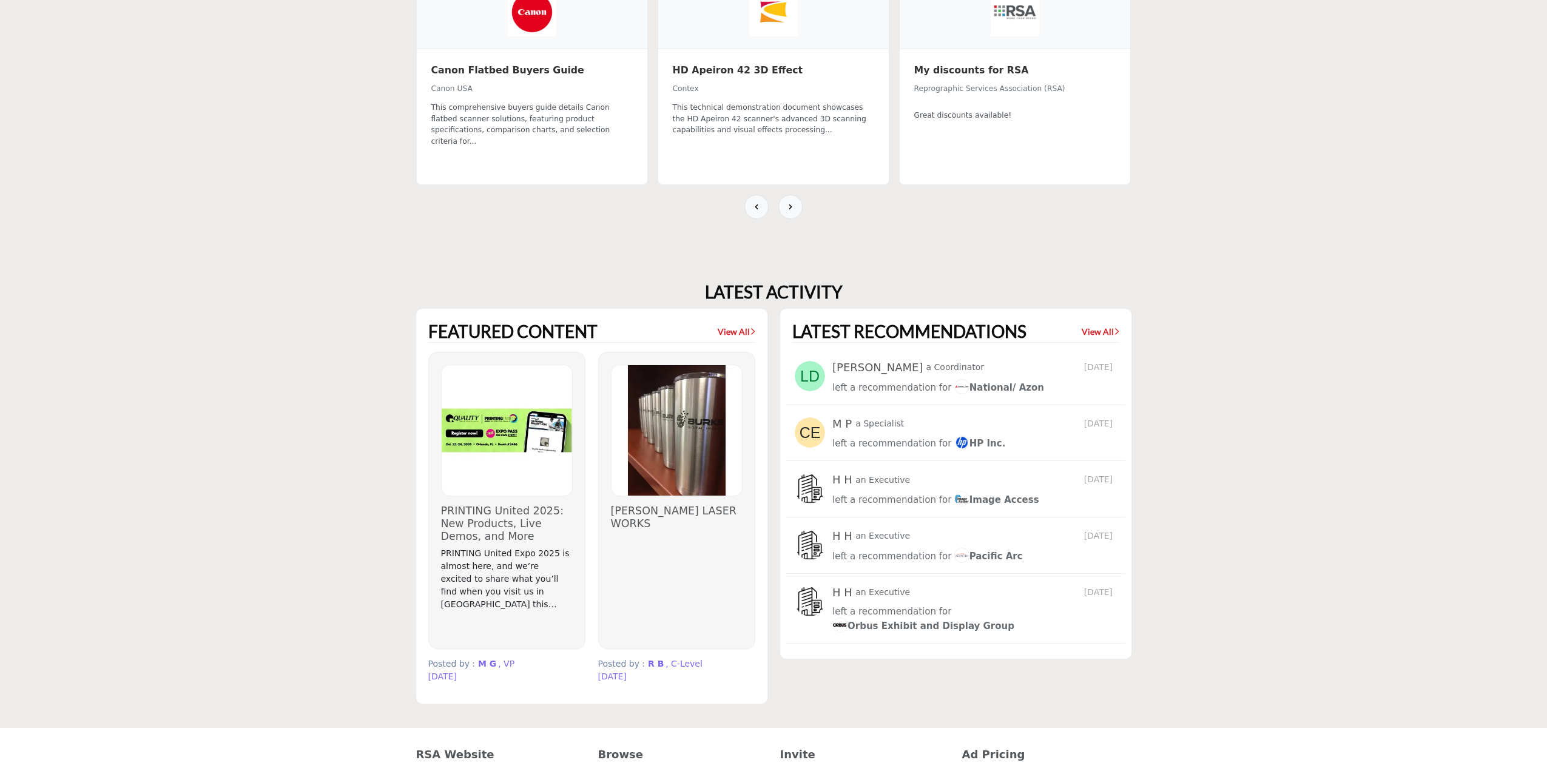
scroll to position [1031, 0]
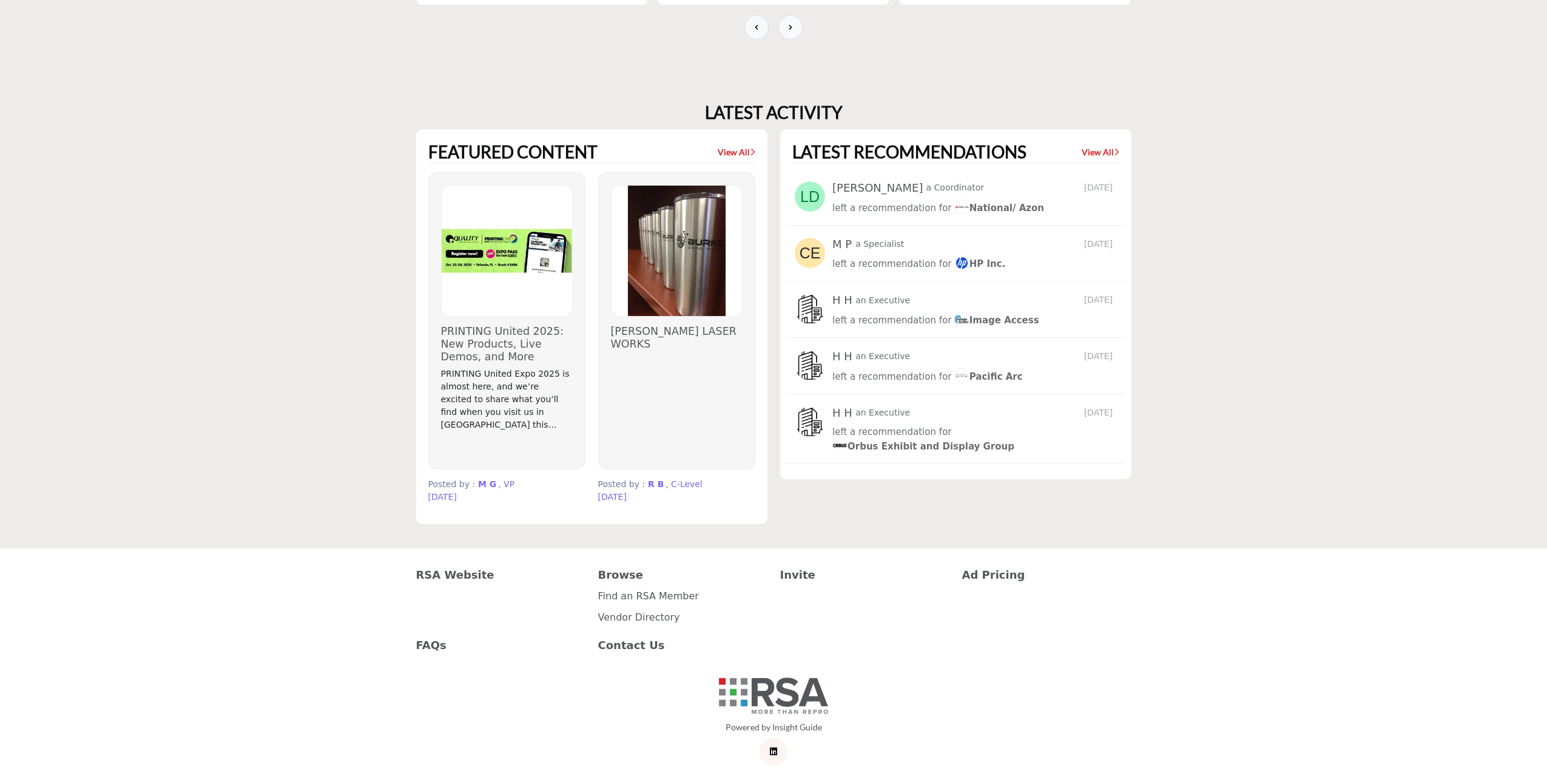
scroll to position [968, 0]
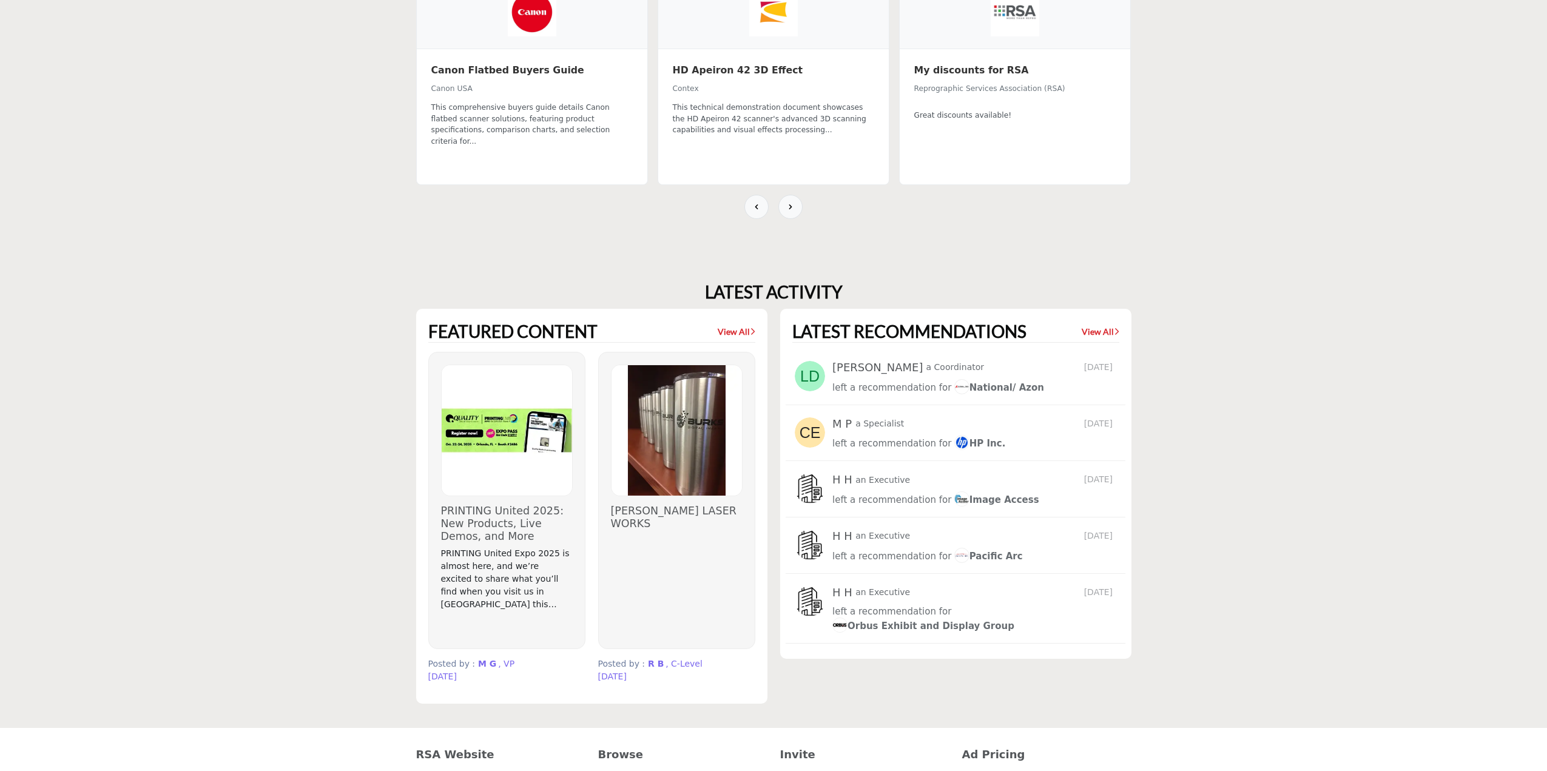
scroll to position [1089, 0]
